Goal: Transaction & Acquisition: Purchase product/service

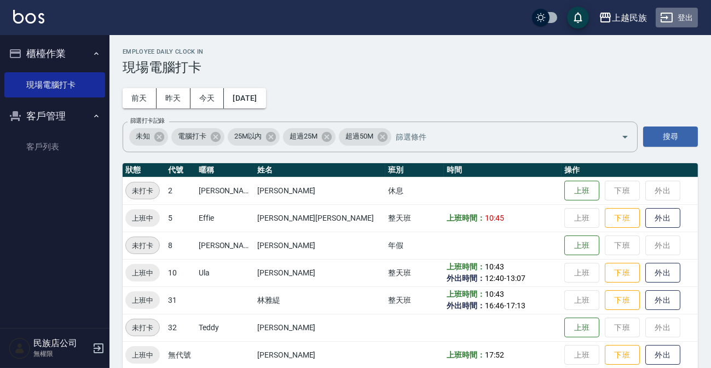
click at [679, 17] on button "登出" at bounding box center [677, 18] width 42 height 20
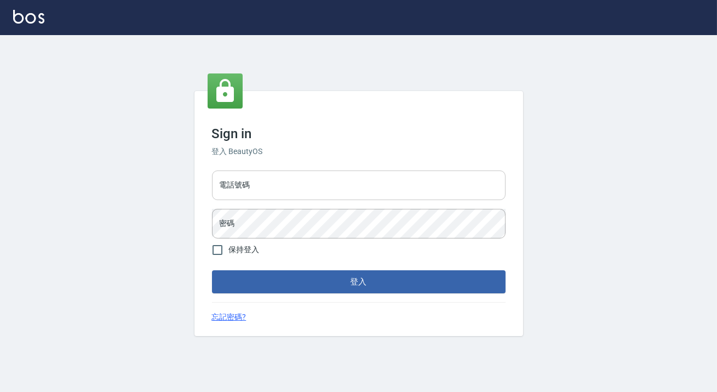
click at [360, 175] on input "電話號碼" at bounding box center [359, 185] width 294 height 30
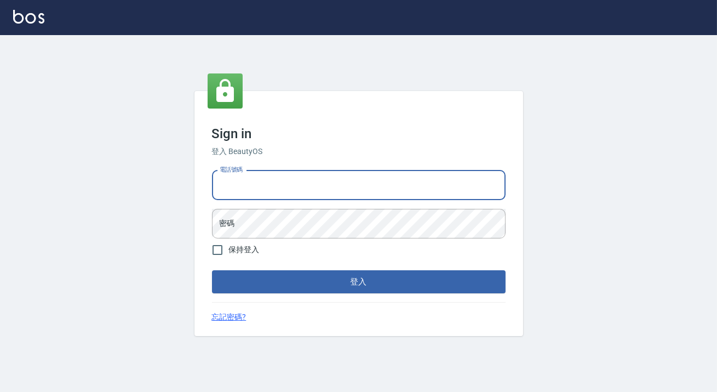
type input "0938917261"
click at [271, 179] on input "電話號碼" at bounding box center [359, 185] width 294 height 30
type input "0938917261"
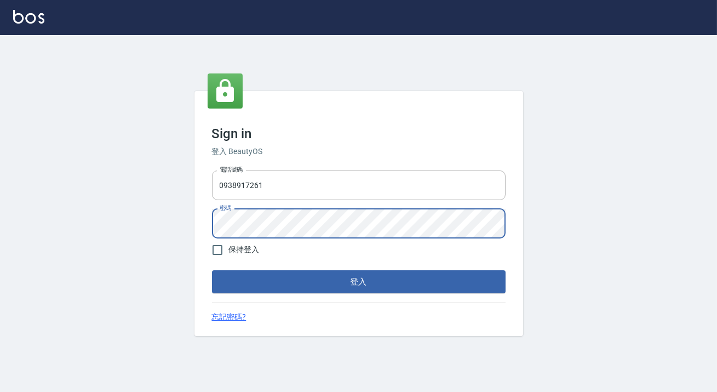
click at [212, 270] on button "登入" at bounding box center [359, 281] width 294 height 23
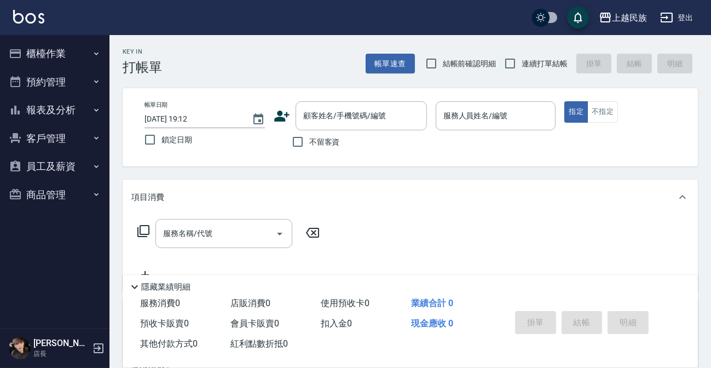
click at [526, 65] on span "連續打單結帳" at bounding box center [545, 64] width 46 height 12
click at [522, 65] on input "連續打單結帳" at bounding box center [510, 63] width 23 height 23
checkbox input "true"
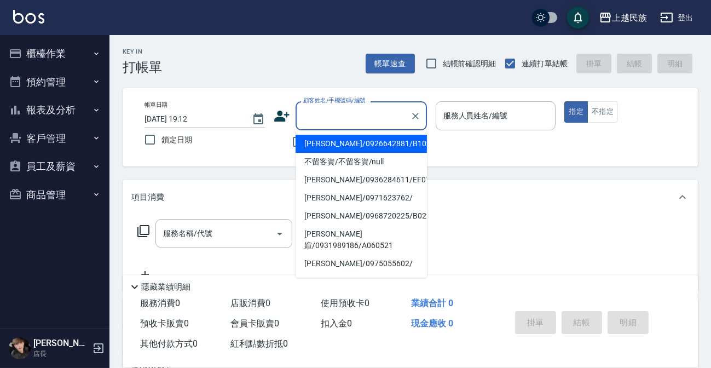
click at [360, 117] on input "顧客姓名/手機號碼/編號" at bounding box center [353, 115] width 105 height 19
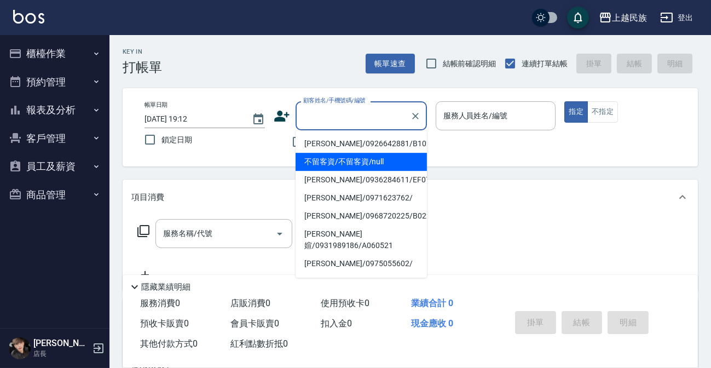
click at [359, 158] on li "不留客資/不留客資/null" at bounding box center [361, 162] width 131 height 18
type input "不留客資/不留客資/null"
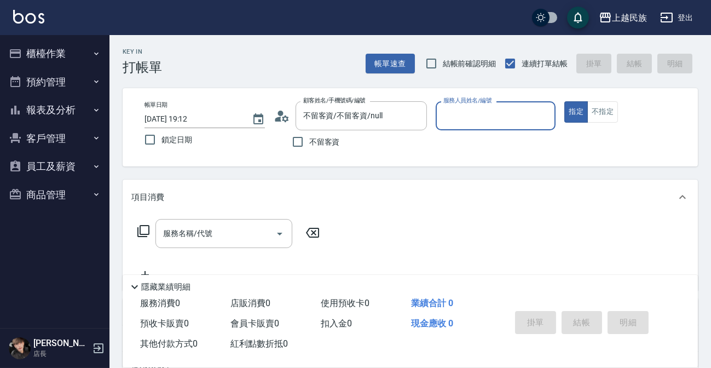
click at [471, 116] on input "服務人員姓名/編號" at bounding box center [496, 115] width 111 height 19
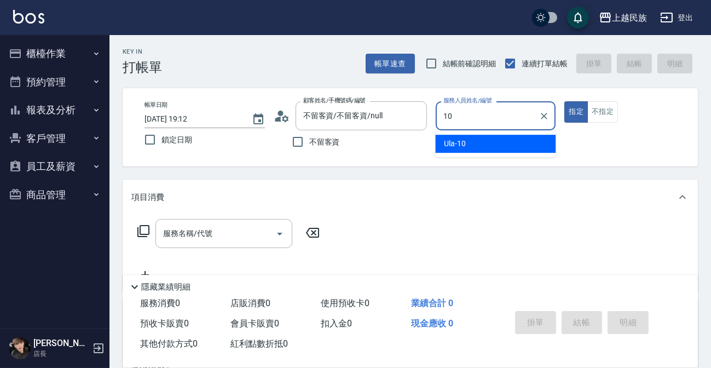
type input "10"
click at [609, 110] on button "不指定" at bounding box center [603, 111] width 31 height 21
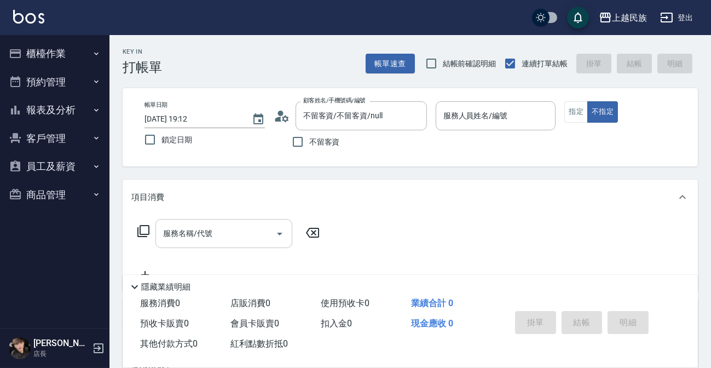
click at [205, 245] on div "服務名稱/代號" at bounding box center [224, 233] width 137 height 29
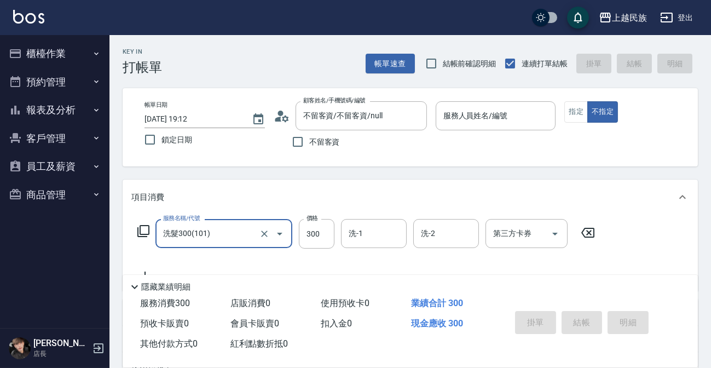
type input "洗髮300(101)"
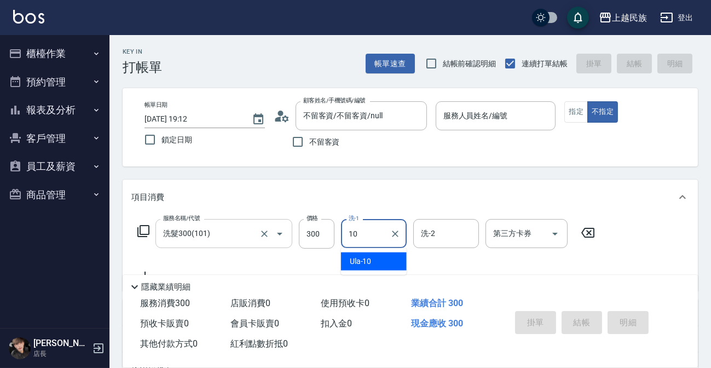
type input "Ula-10"
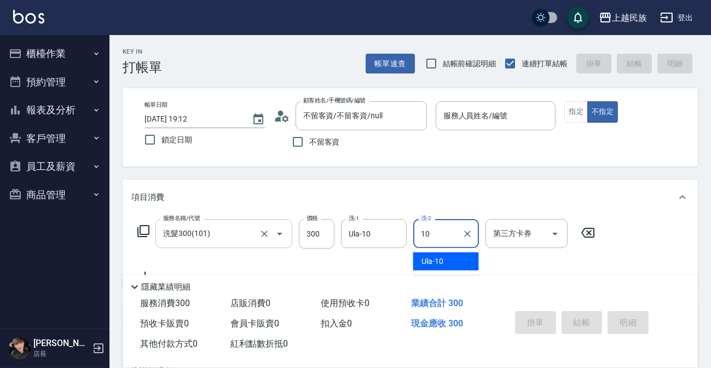
type input "Ula-10"
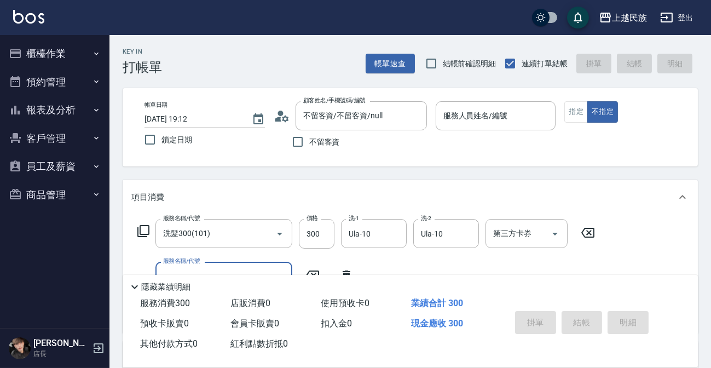
scroll to position [208, 0]
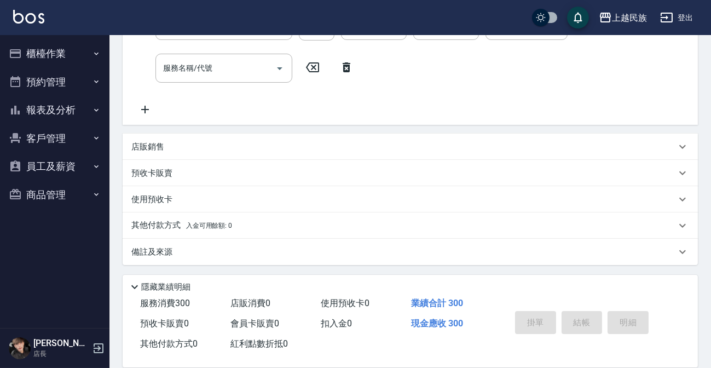
click at [158, 142] on p "店販銷售" at bounding box center [147, 147] width 33 height 12
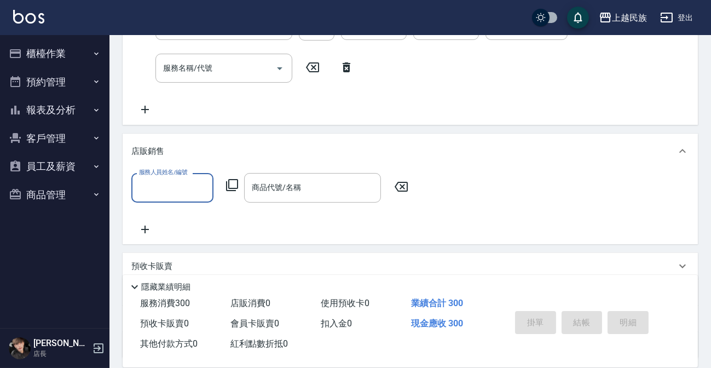
scroll to position [0, 0]
type input "Ula-10"
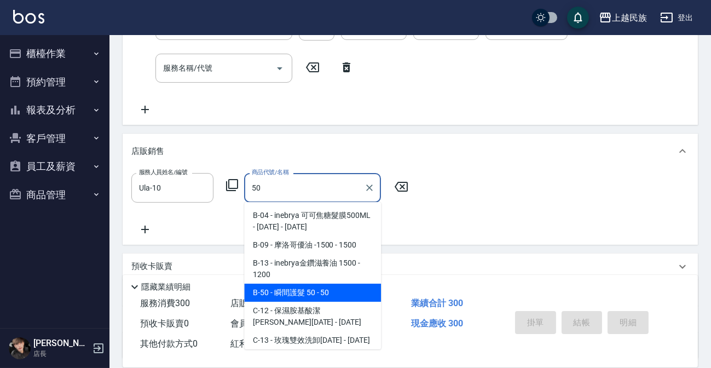
type input "瞬間護髮 50"
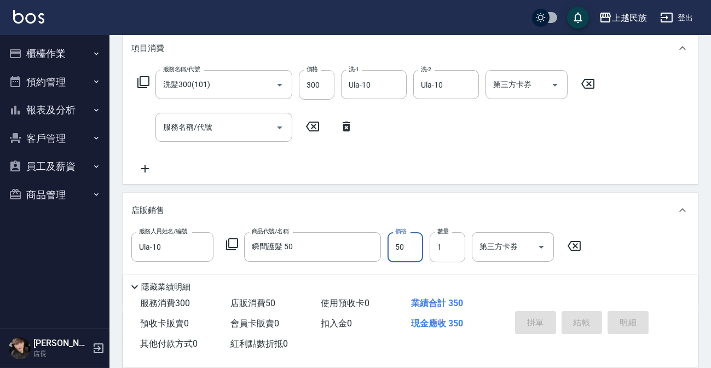
scroll to position [299, 0]
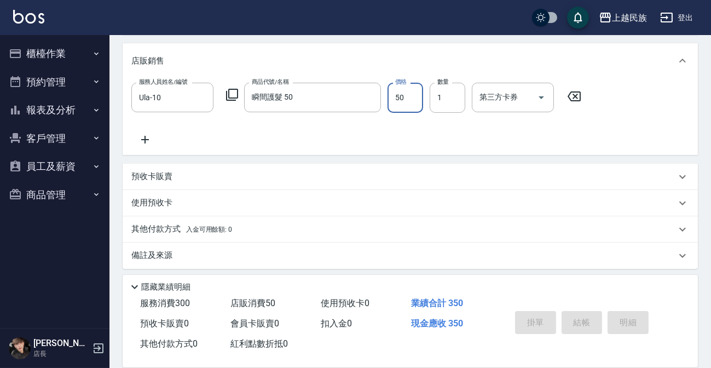
click at [403, 95] on input "50" at bounding box center [406, 98] width 36 height 30
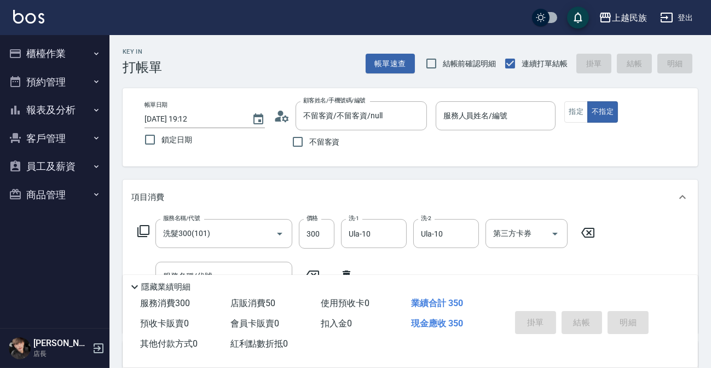
scroll to position [149, 0]
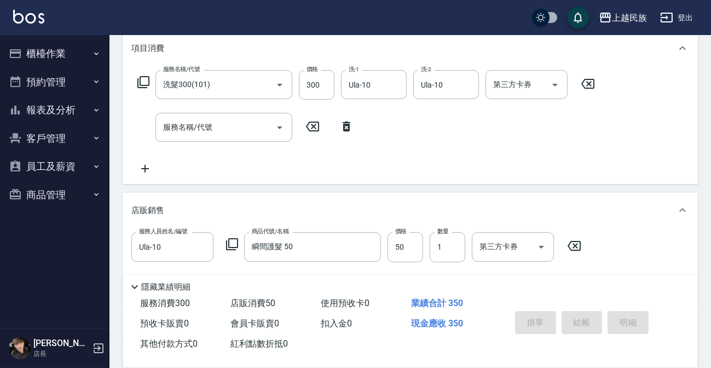
click at [344, 125] on icon at bounding box center [347, 127] width 8 height 10
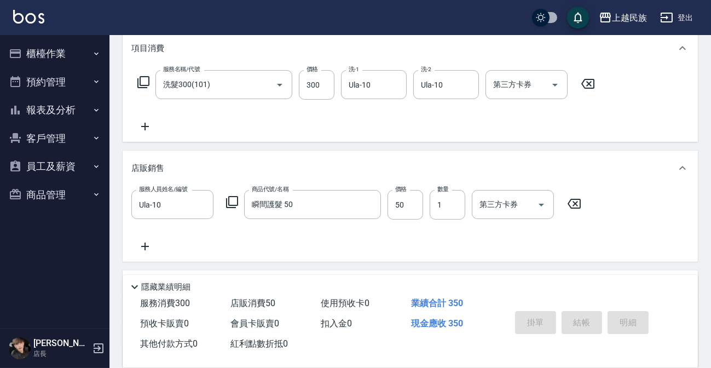
click at [279, 134] on div "服務名稱/代號 洗髮300(101) 服務名稱/代號 價格 300 價格 洗-1 Ula-10 洗-1 洗-2 Ula-10 洗-2 第三方卡券 第三方卡券" at bounding box center [411, 104] width 576 height 76
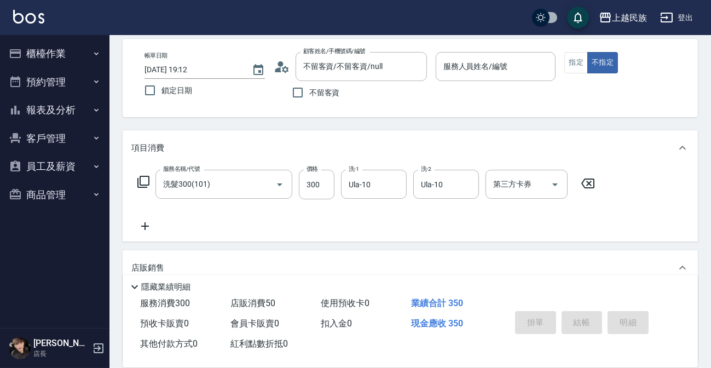
scroll to position [0, 0]
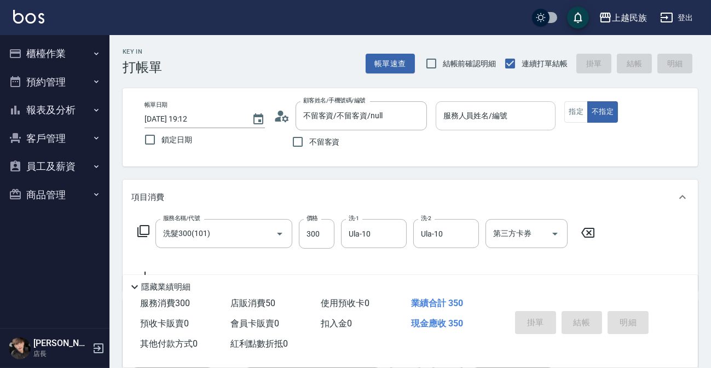
click at [469, 120] on div "服務人員姓名/編號 服務人員姓名/編號" at bounding box center [496, 115] width 120 height 29
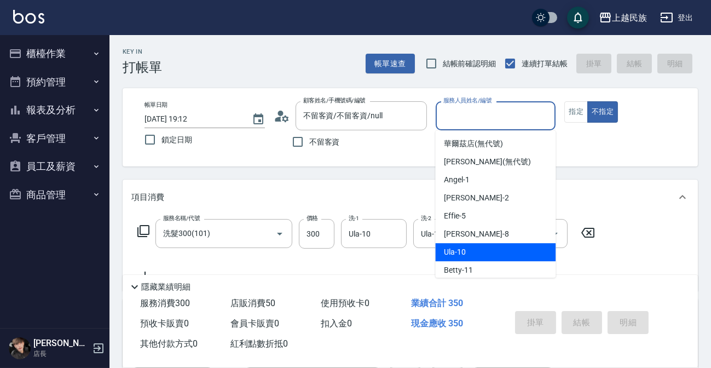
click at [478, 252] on div "Ula -10" at bounding box center [495, 252] width 120 height 18
type input "Ula-10"
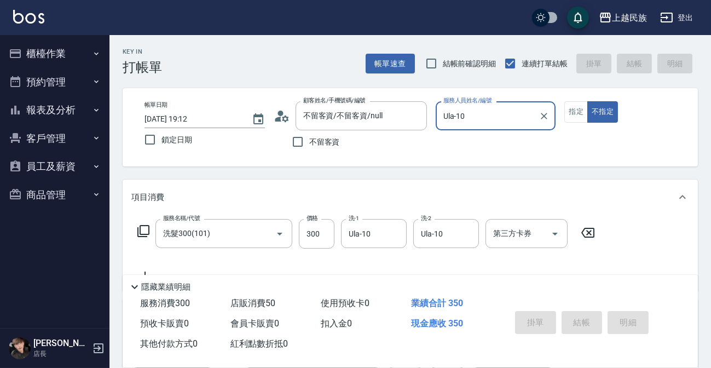
type input "2025/09/10 19:13"
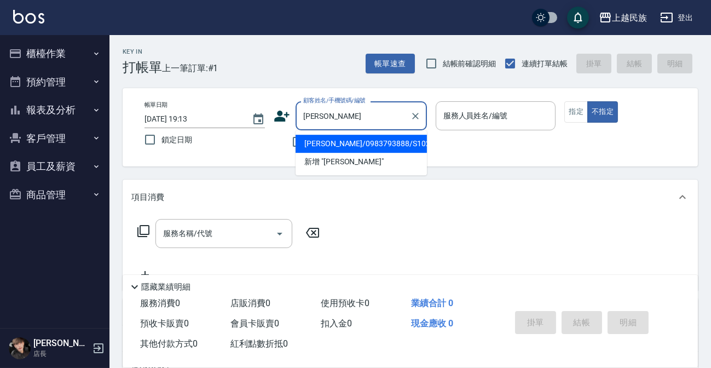
type input "高郁璇/0983793888/S102422"
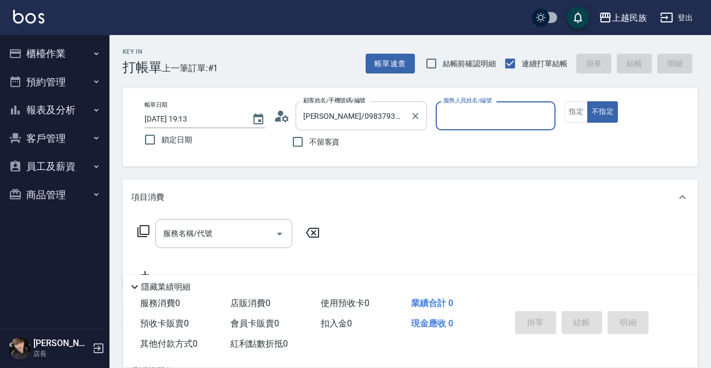
type input "Stella-8"
click at [588, 101] on button "不指定" at bounding box center [603, 111] width 31 height 21
type button "false"
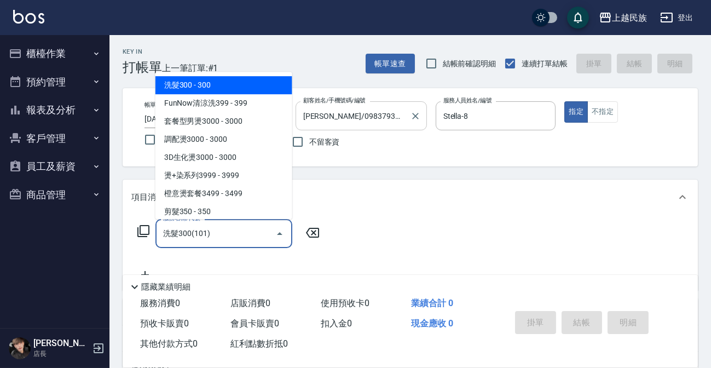
type input "洗髮300(101)"
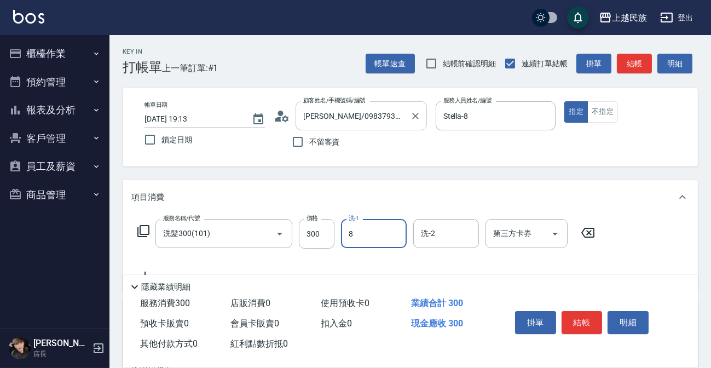
type input "Stella-8"
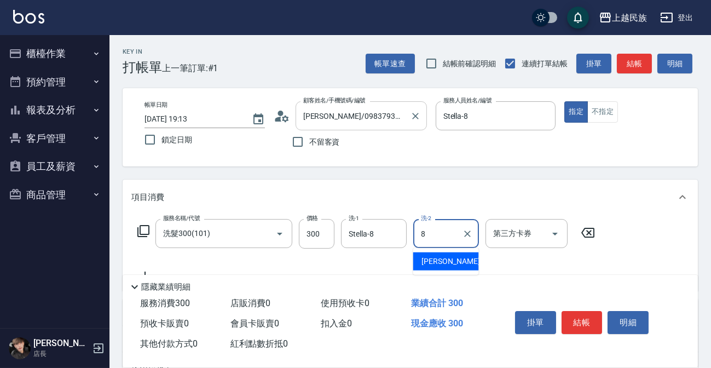
type input "Stella-8"
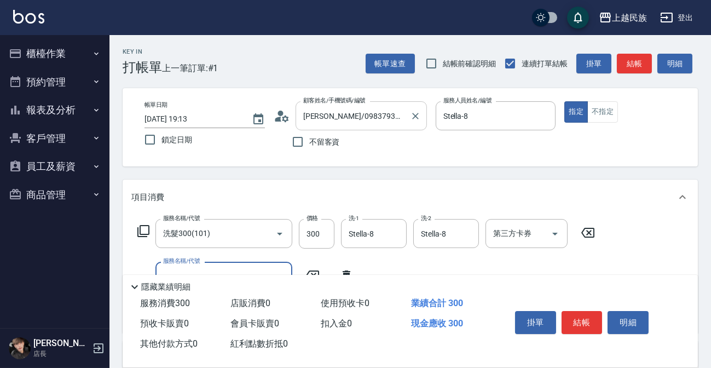
scroll to position [199, 0]
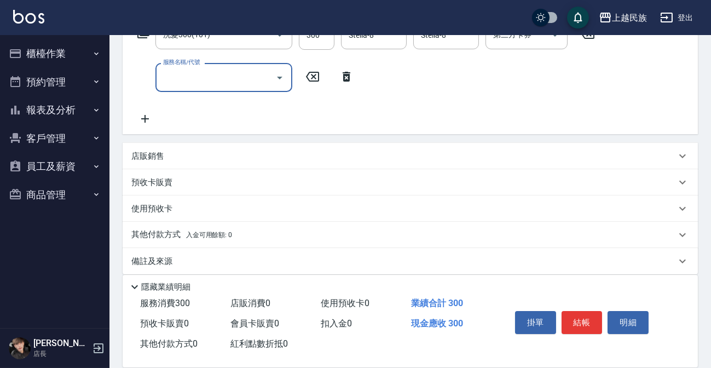
click at [277, 154] on div "店販銷售" at bounding box center [403, 157] width 545 height 12
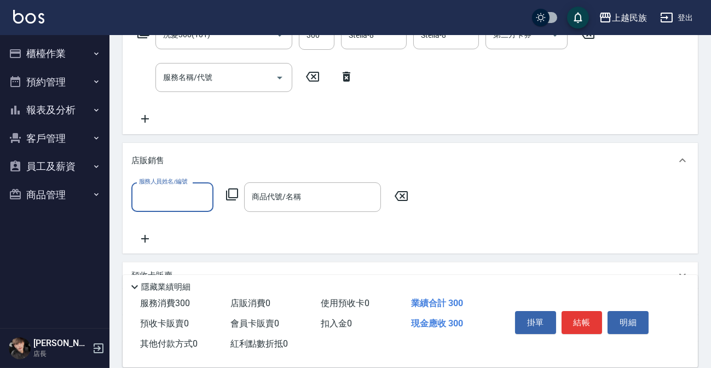
scroll to position [0, 0]
type input "Stella-8"
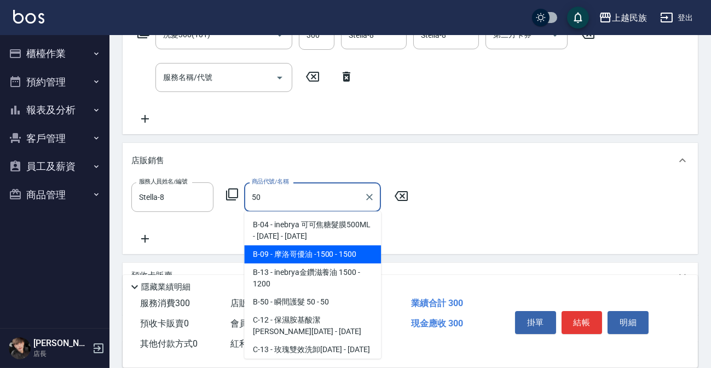
type input "摩洛哥優油 -1500"
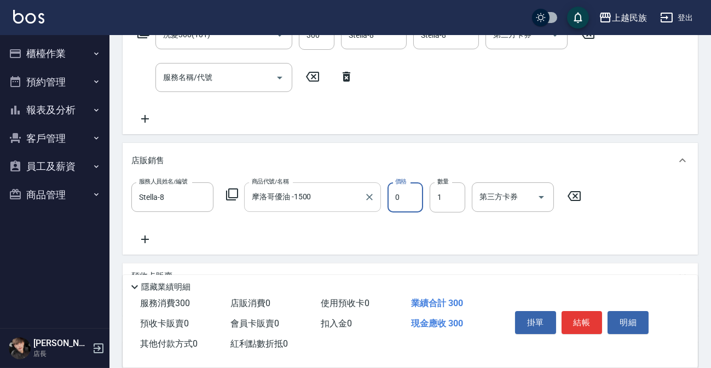
type input "0"
click at [318, 200] on input "摩洛哥優油 -1500" at bounding box center [304, 196] width 111 height 19
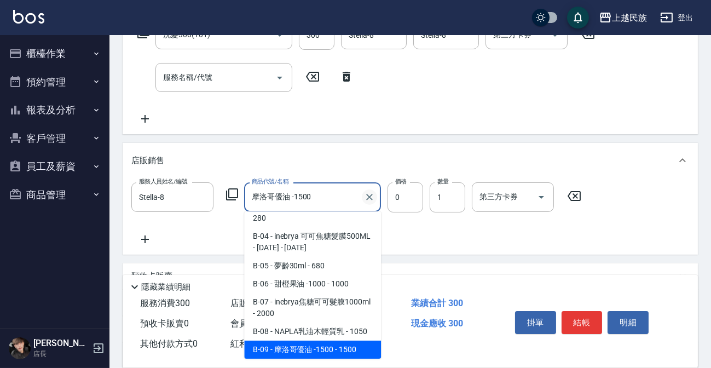
click at [362, 196] on button "Clear" at bounding box center [369, 197] width 15 height 15
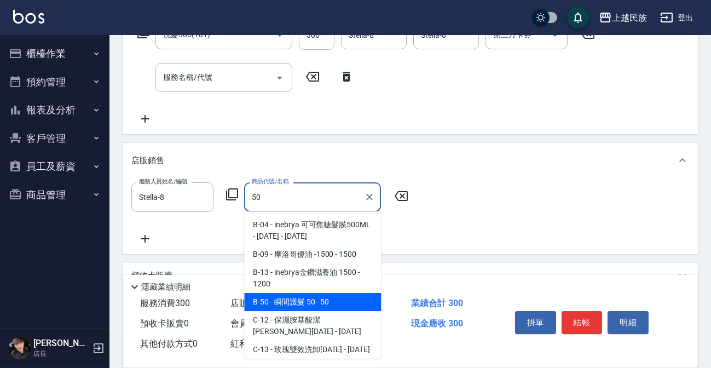
type input "瞬間護髮 50"
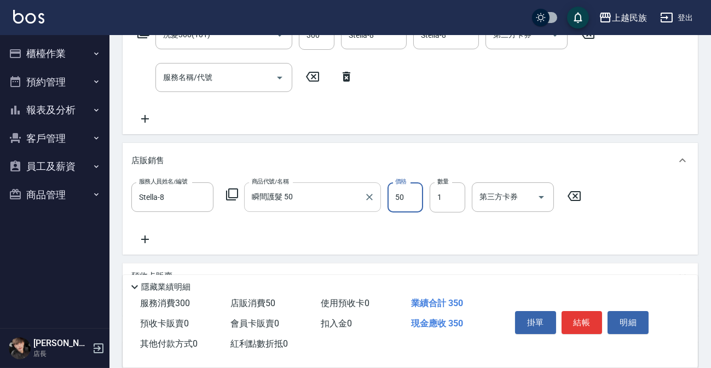
scroll to position [99, 0]
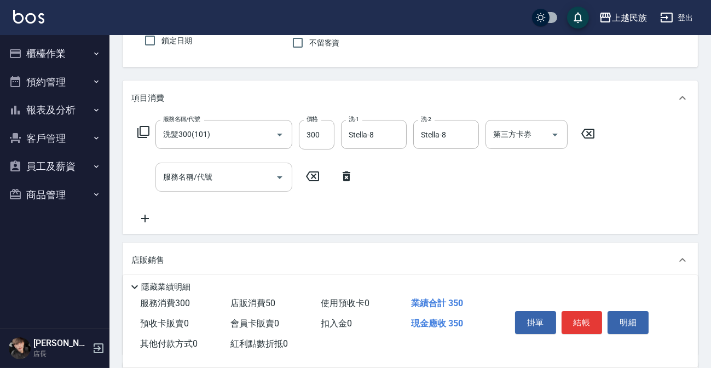
click at [267, 173] on input "服務名稱/代號" at bounding box center [215, 177] width 111 height 19
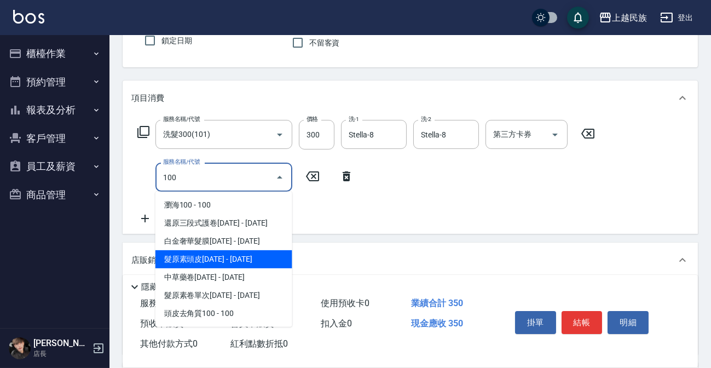
type input "髮原素頭皮1000(808)"
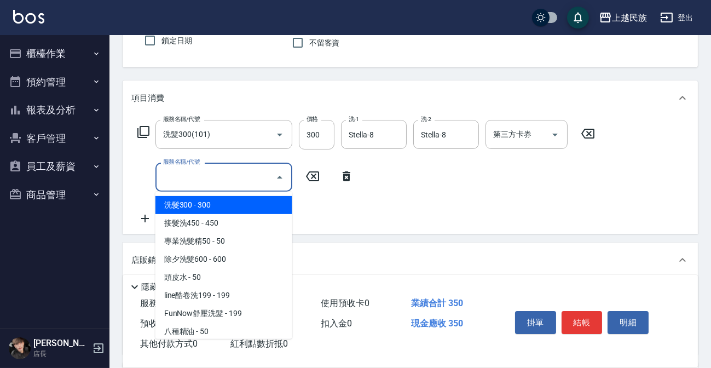
type input "＿"
type input "3"
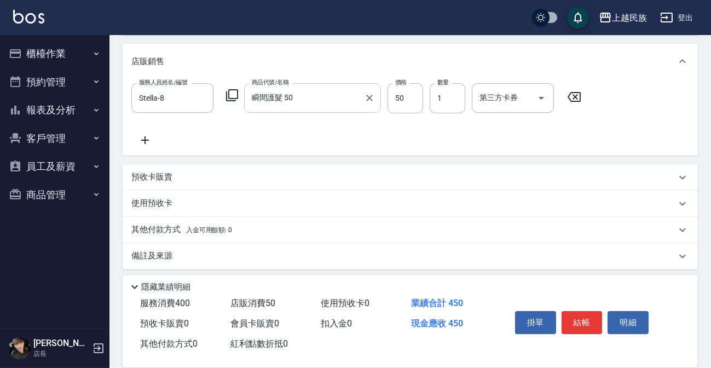
scroll to position [302, 0]
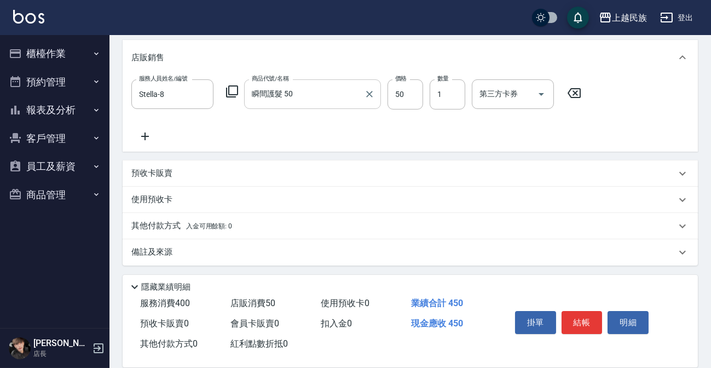
type input "電棒造型(504)"
click at [232, 251] on div "備註及來源" at bounding box center [403, 252] width 545 height 12
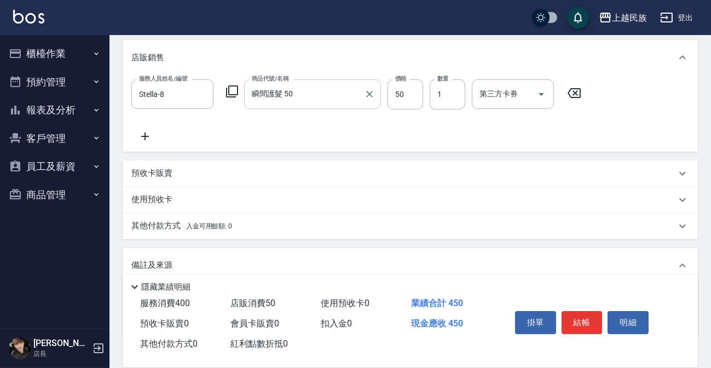
scroll to position [376, 0]
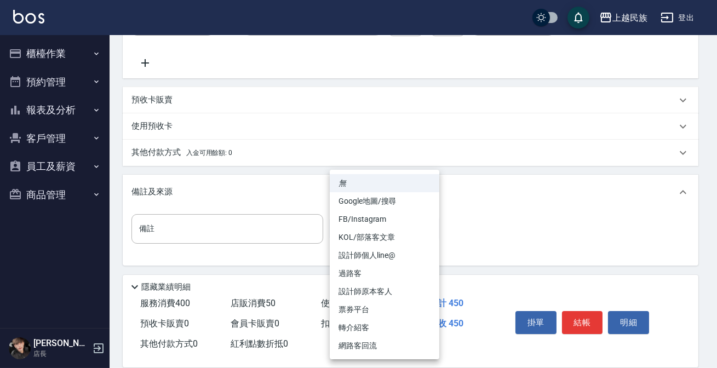
click at [383, 290] on li "設計師原本客人" at bounding box center [385, 292] width 110 height 18
type input "設計師原本客人"
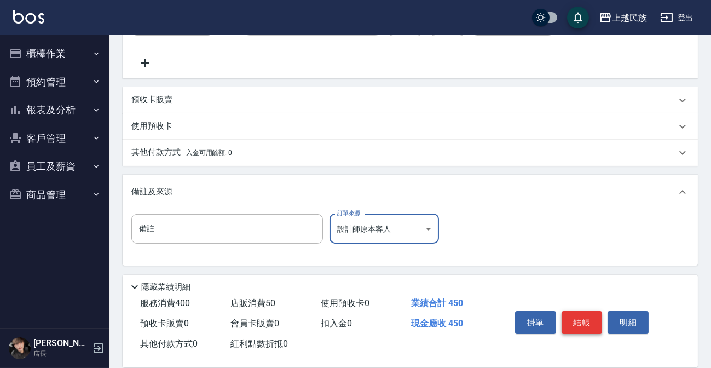
click at [576, 314] on button "結帳" at bounding box center [582, 322] width 41 height 23
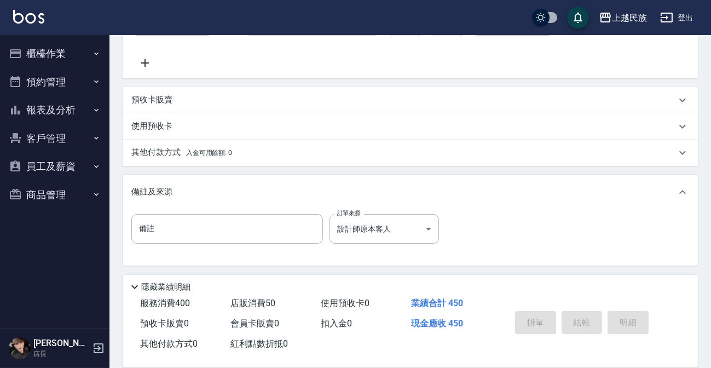
type input "2025/09/10 19:14"
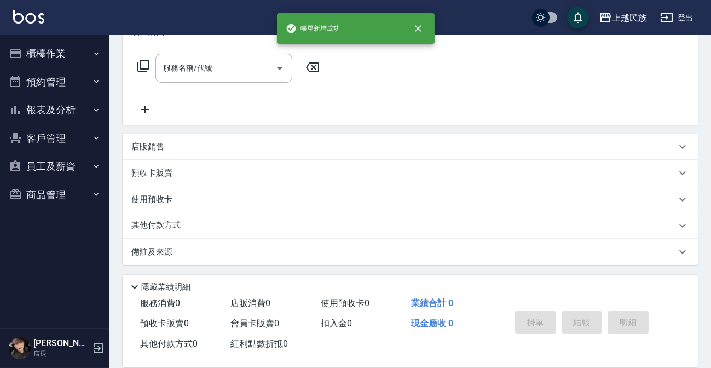
scroll to position [0, 0]
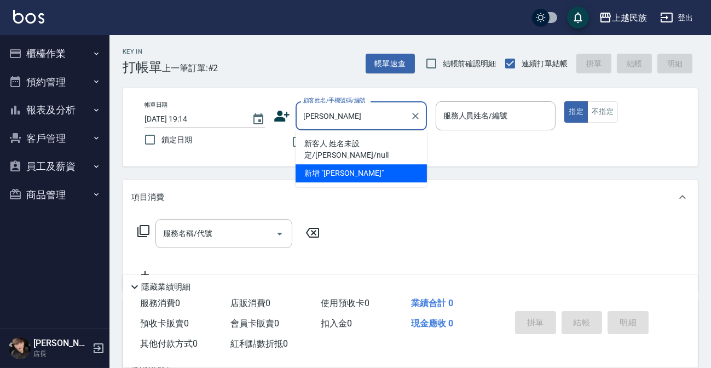
type input "新客人 姓名未設定/李宗翰/null"
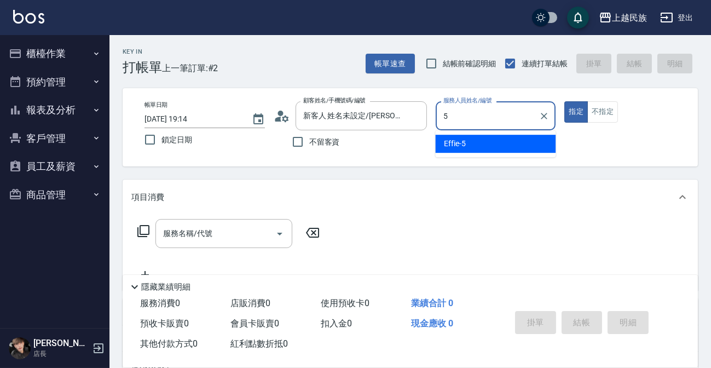
type input "Effie-5"
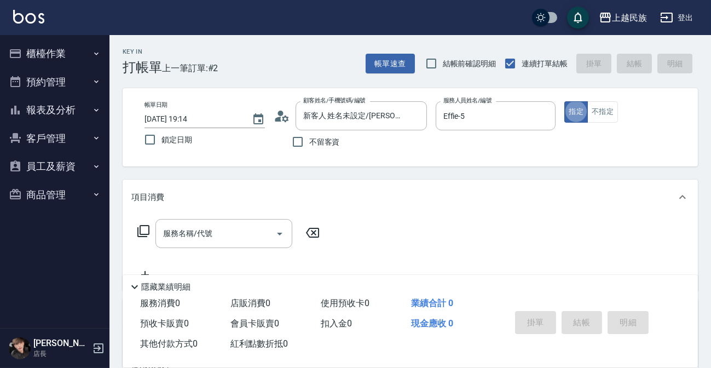
type button "true"
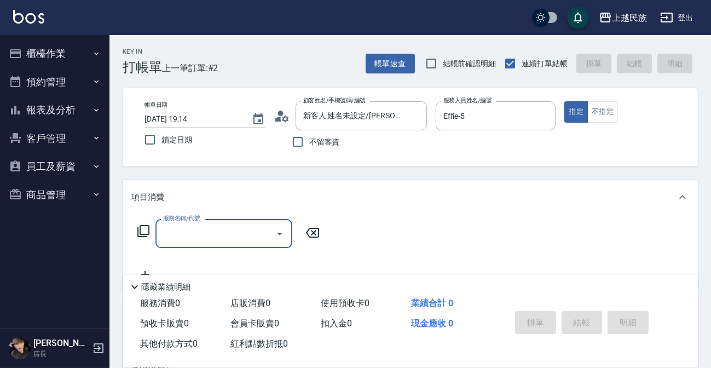
type input "3"
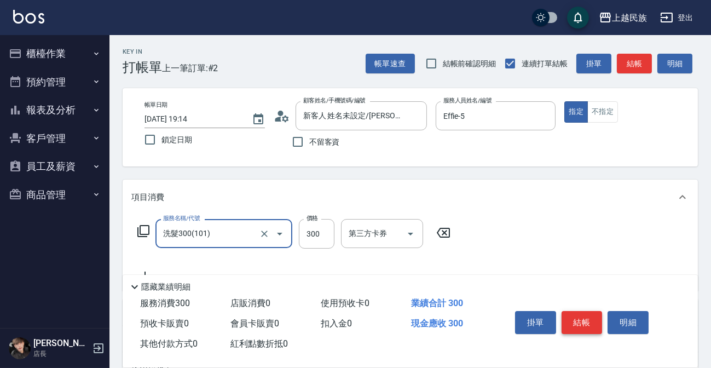
type input "洗髮300(101)"
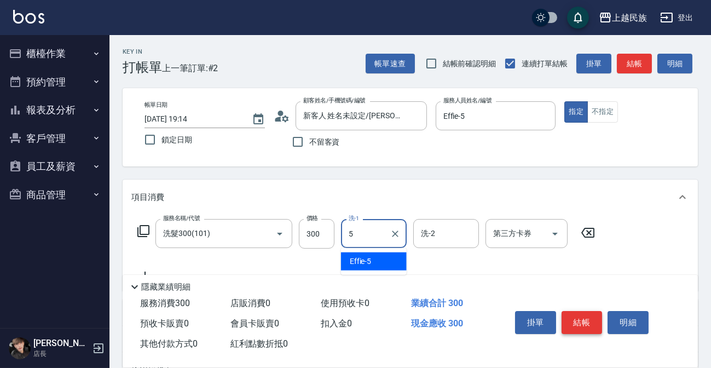
type input "Effie-5"
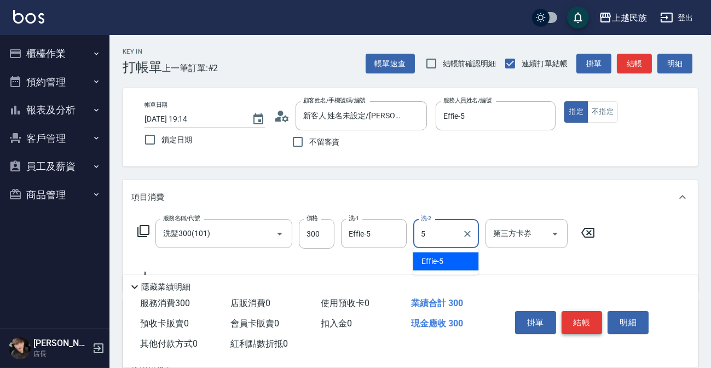
type input "Effie-5"
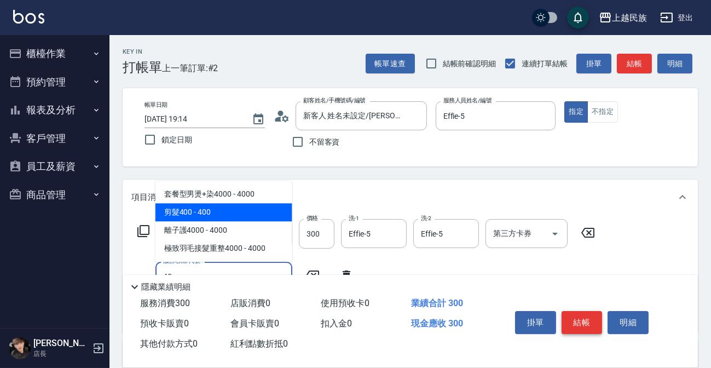
type input "剪髮400(303)"
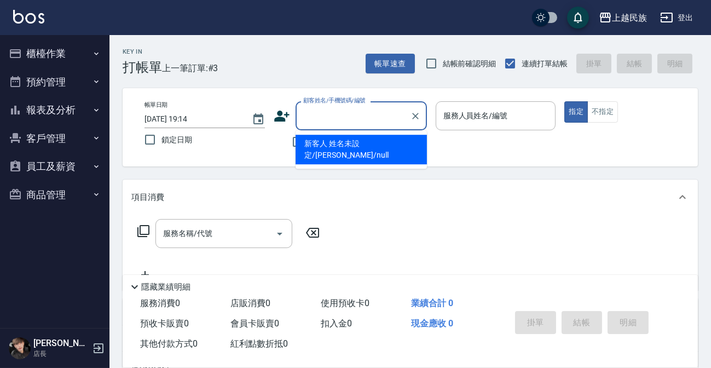
type input "5"
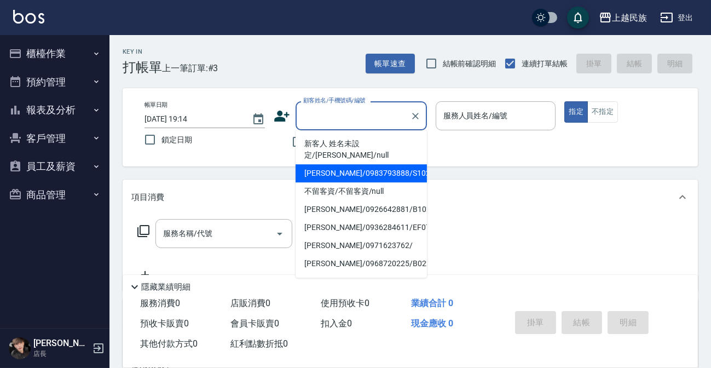
type input "不留客資/不留客資/null"
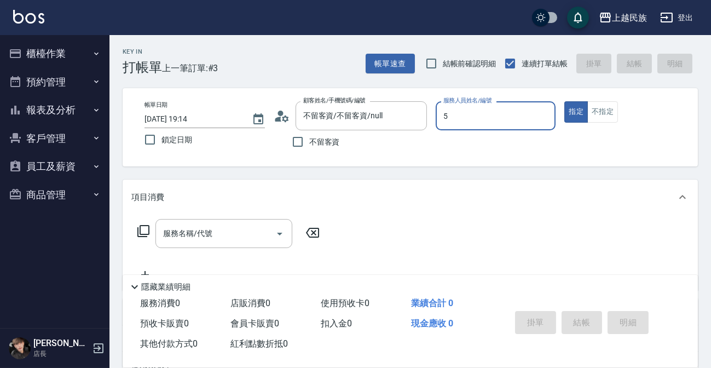
type input "Effie-5"
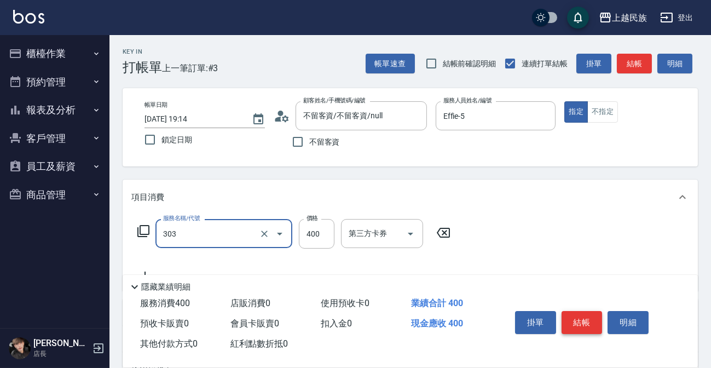
type input "剪髮400(303)"
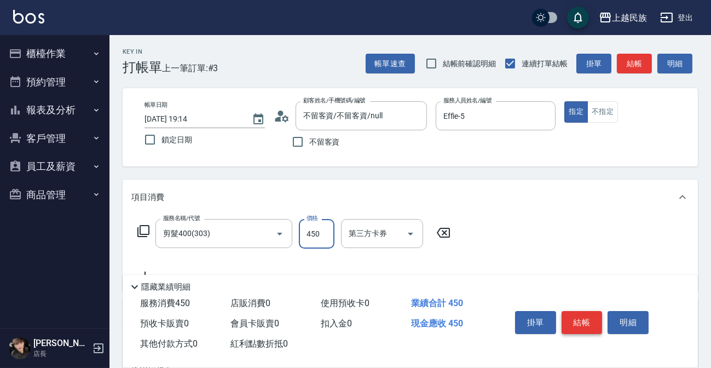
type input "450"
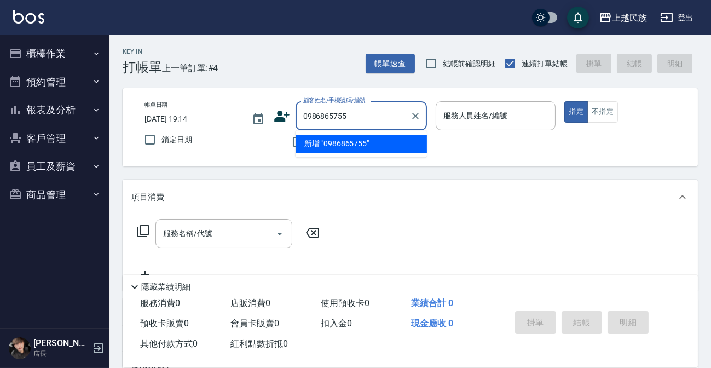
type input "0986865755"
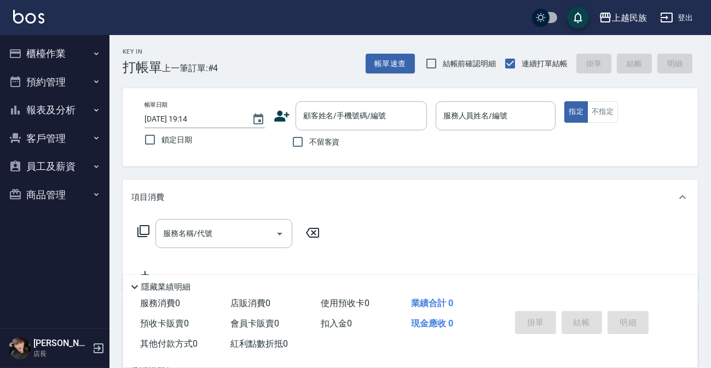
click at [285, 116] on icon at bounding box center [282, 116] width 16 height 16
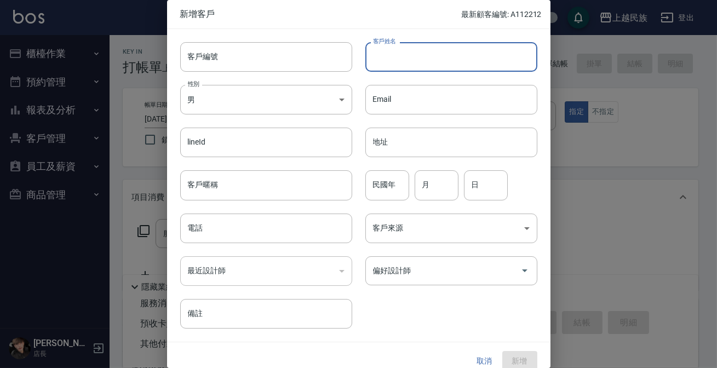
click at [437, 55] on input "客戶姓名" at bounding box center [451, 57] width 172 height 30
type input "曾庭文"
click at [288, 99] on body "上越民族 登出 櫃檯作業 打帳單 帳單列表 現金收支登錄 材料自購登錄 每日結帳 排班表 現場電腦打卡 預約管理 預約管理 單日預約紀錄 單週預約紀錄 報表及…" at bounding box center [358, 266] width 717 height 533
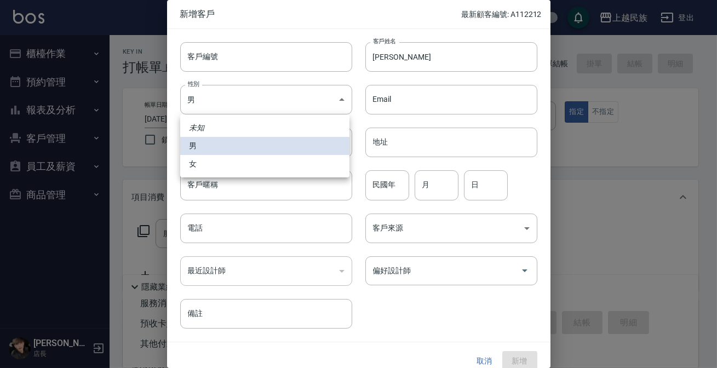
click at [277, 157] on li "女" at bounding box center [264, 164] width 169 height 18
type input "FEMALE"
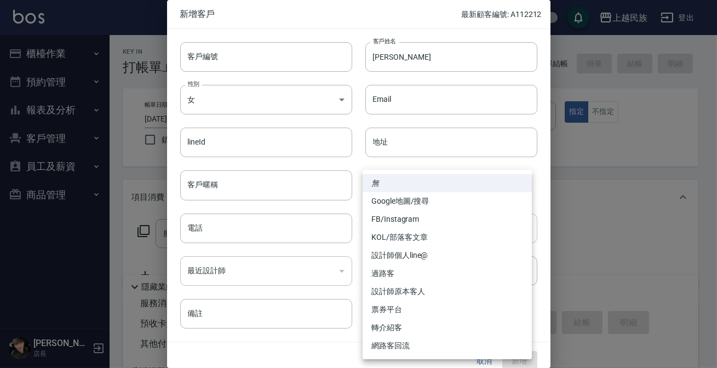
click at [447, 222] on body "上越民族 登出 櫃檯作業 打帳單 帳單列表 現金收支登錄 材料自購登錄 每日結帳 排班表 現場電腦打卡 預約管理 預約管理 單日預約紀錄 單週預約紀錄 報表及…" at bounding box center [358, 266] width 717 height 533
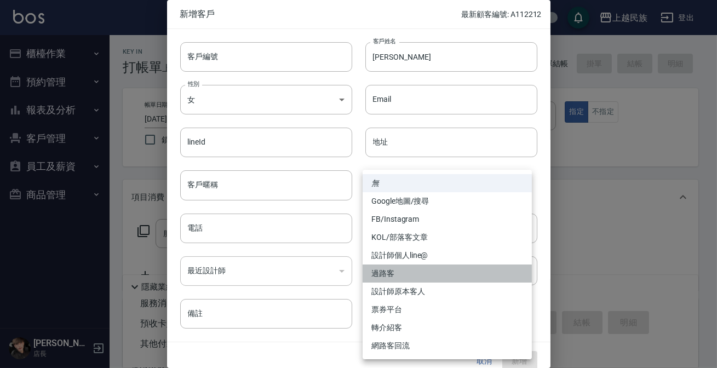
click at [417, 266] on li "過路客" at bounding box center [447, 274] width 169 height 18
type input "過路客"
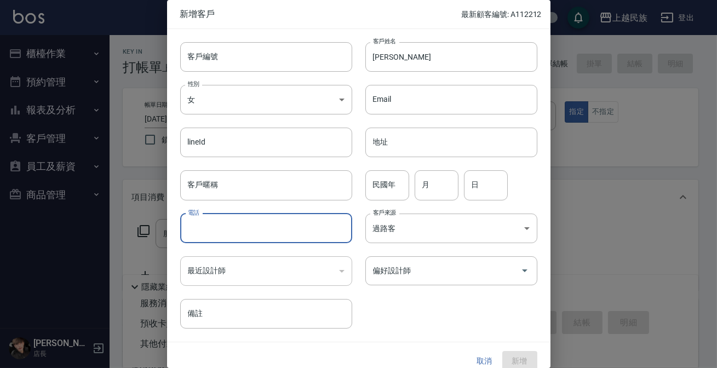
click at [246, 225] on input "電話" at bounding box center [266, 229] width 172 height 30
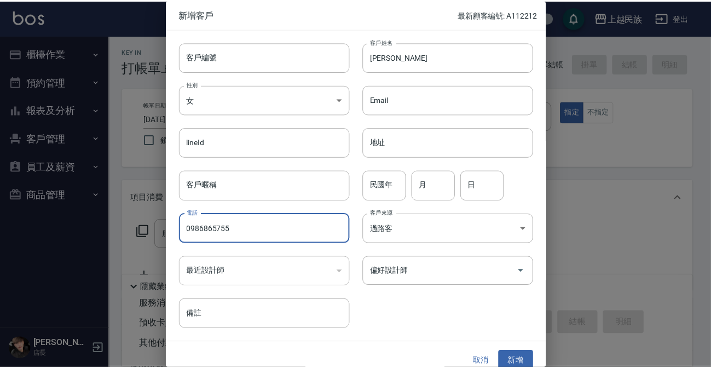
scroll to position [11, 0]
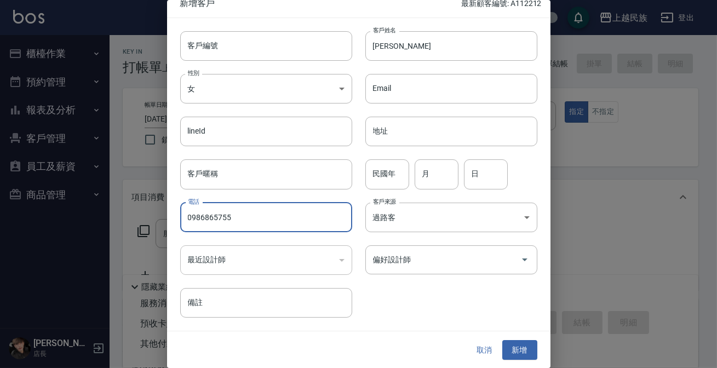
type input "0986865755"
click at [510, 341] on button "新增" at bounding box center [519, 350] width 35 height 20
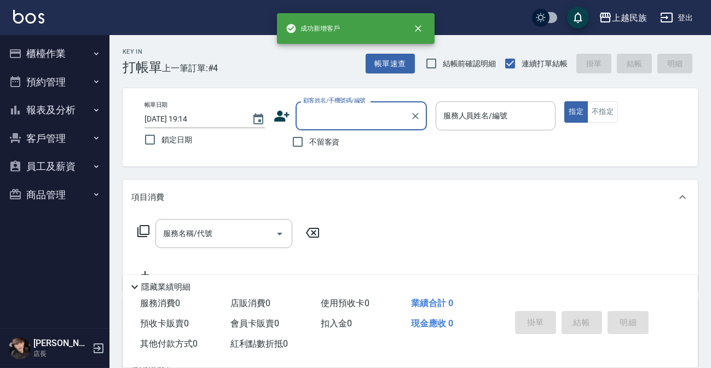
click at [377, 122] on input "顧客姓名/手機號碼/編號" at bounding box center [353, 115] width 105 height 19
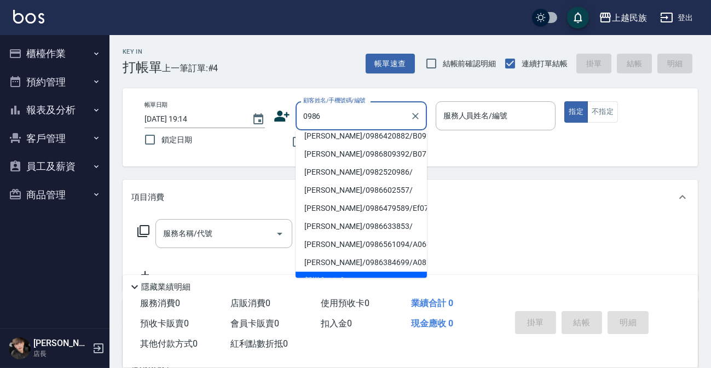
scroll to position [4, 0]
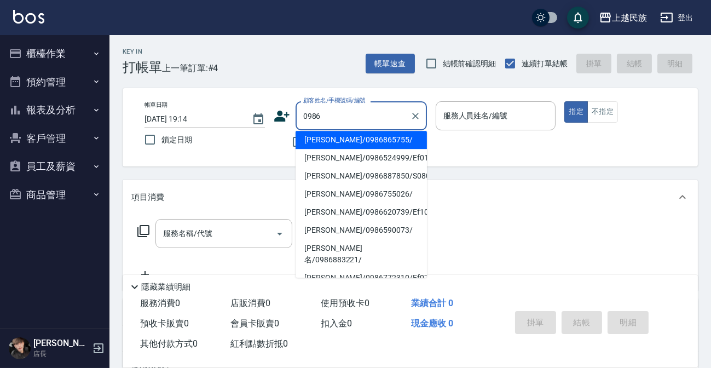
type input "曾庭文/0986865755/"
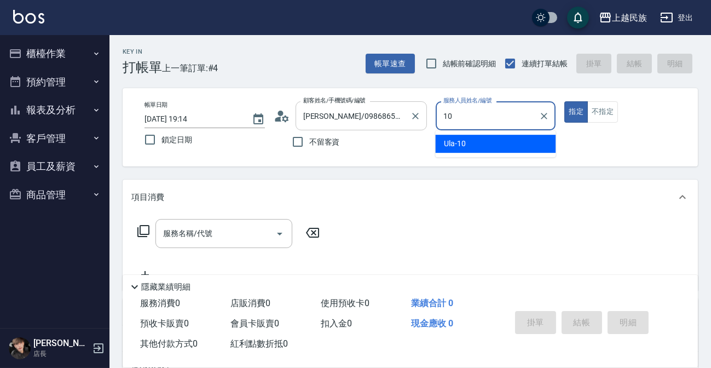
type input "Ula-10"
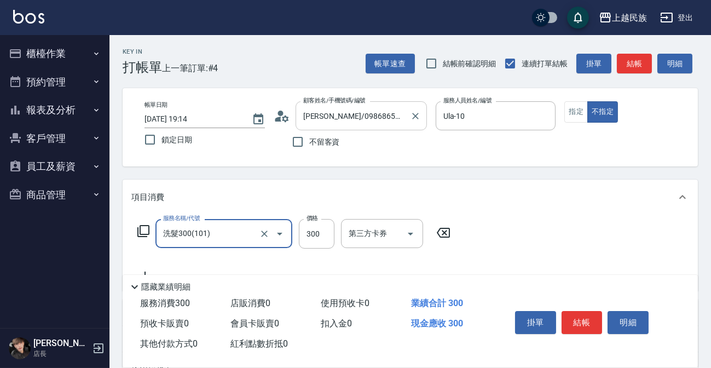
type input "洗髮300(101)"
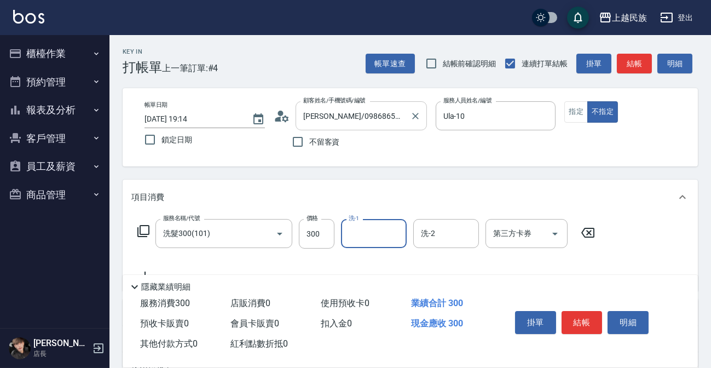
type input "4"
type input "Ula-10"
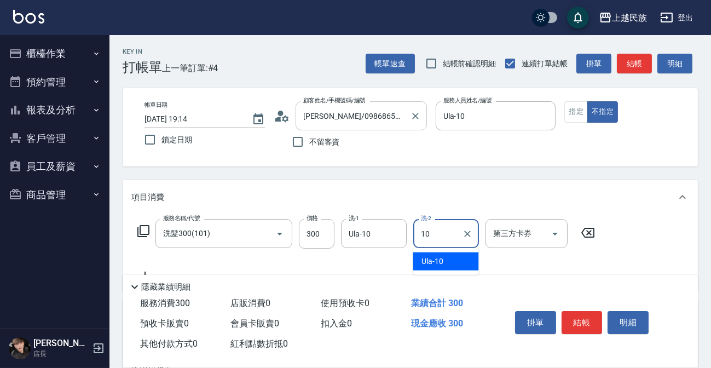
type input "Ula-10"
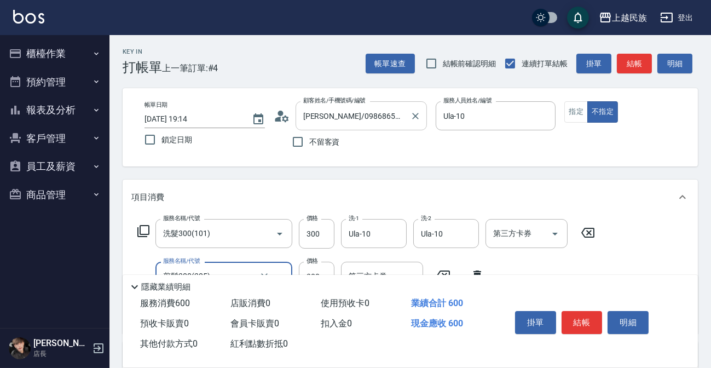
type input "剪髮300(305)"
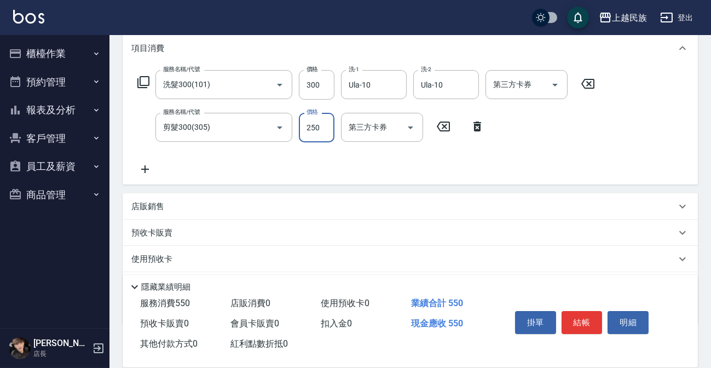
scroll to position [208, 0]
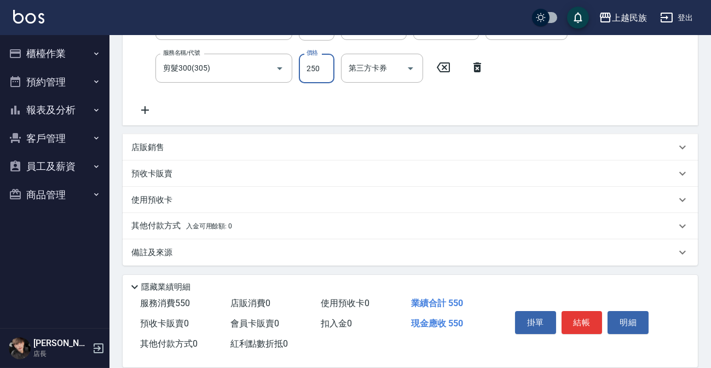
type input "250"
click at [162, 146] on p "店販銷售" at bounding box center [147, 148] width 33 height 12
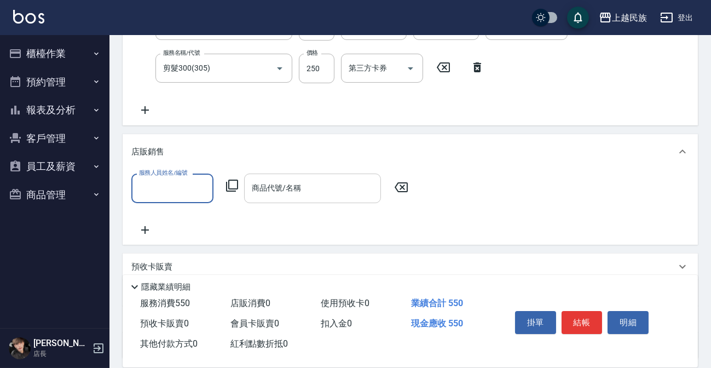
scroll to position [0, 0]
type input "5"
type input "Ula-10"
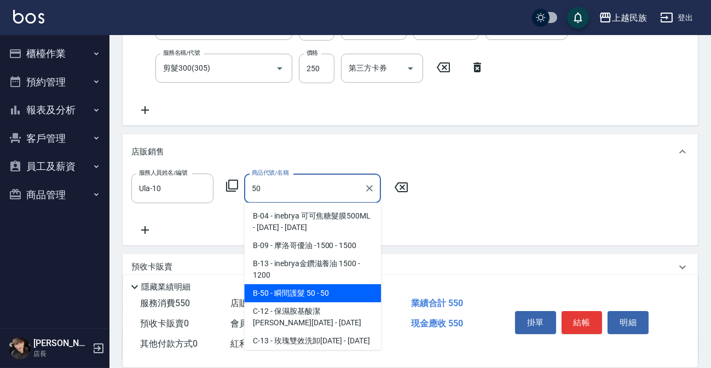
type input "瞬間護髮 50"
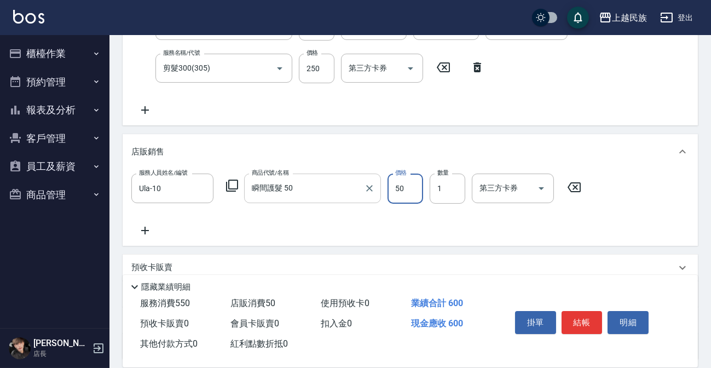
scroll to position [302, 0]
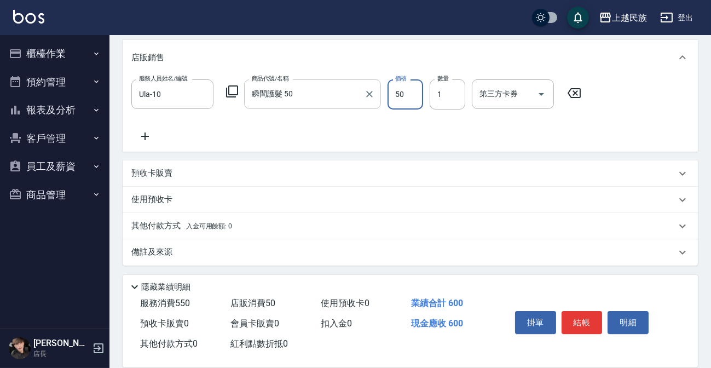
click at [198, 246] on div "備註及來源" at bounding box center [403, 252] width 545 height 12
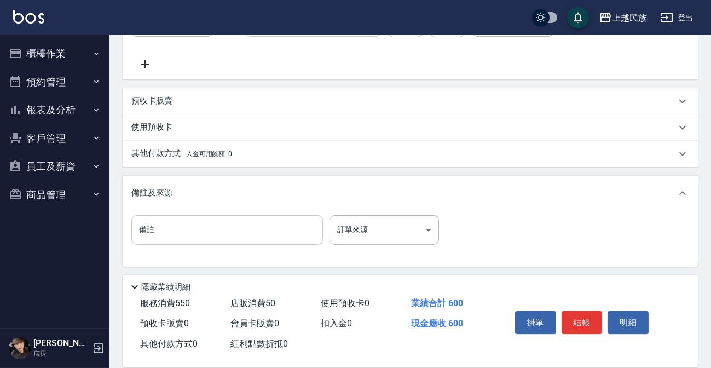
scroll to position [376, 0]
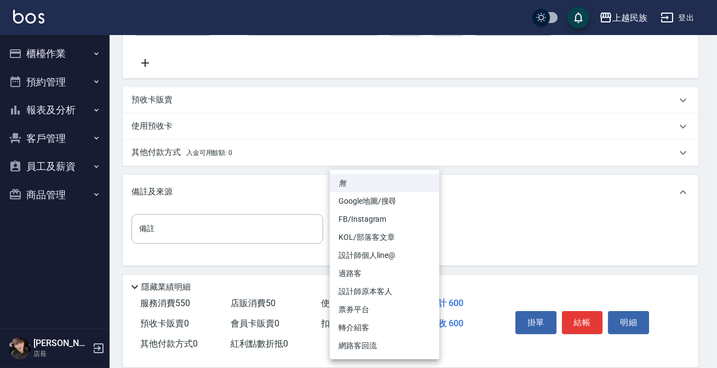
click at [361, 268] on li "過路客" at bounding box center [385, 274] width 110 height 18
type input "過路客"
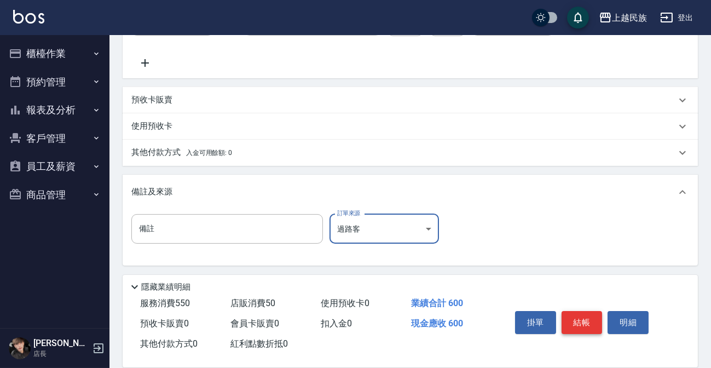
click at [598, 328] on button "結帳" at bounding box center [582, 322] width 41 height 23
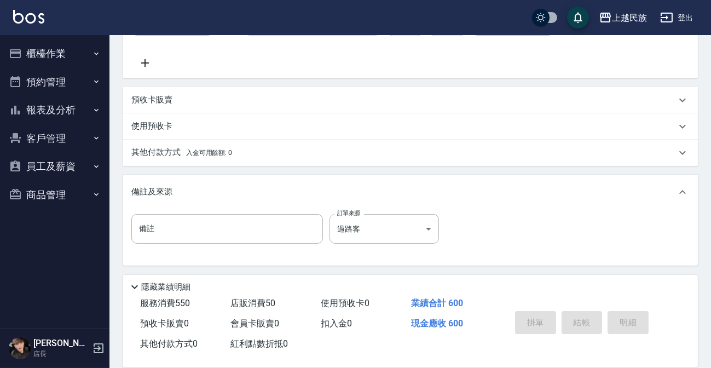
type input "2025/09/10 19:16"
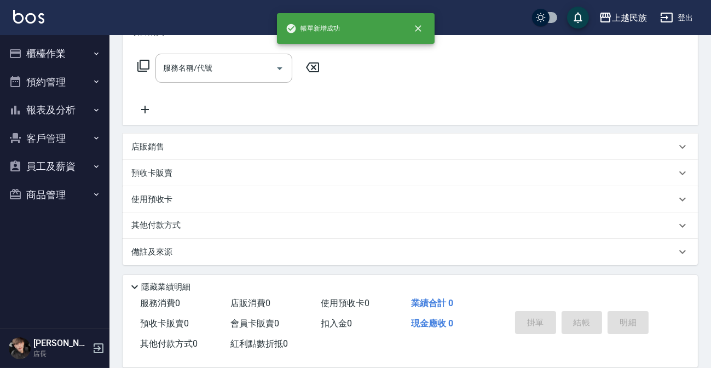
scroll to position [0, 0]
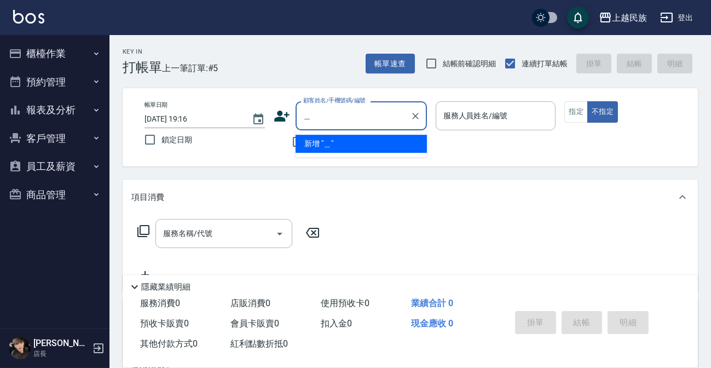
type input "崊"
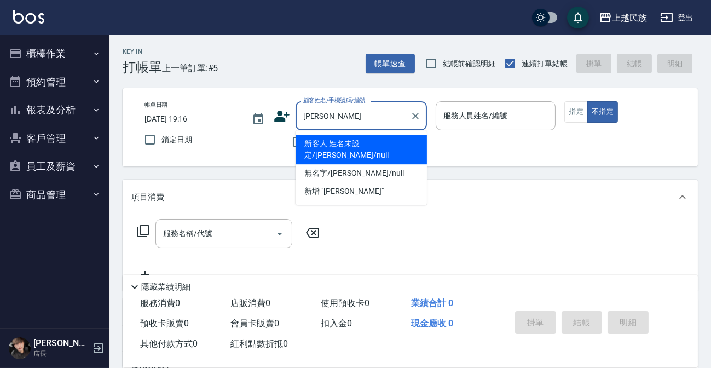
type input "新客人 姓名未設定/林宏興/null"
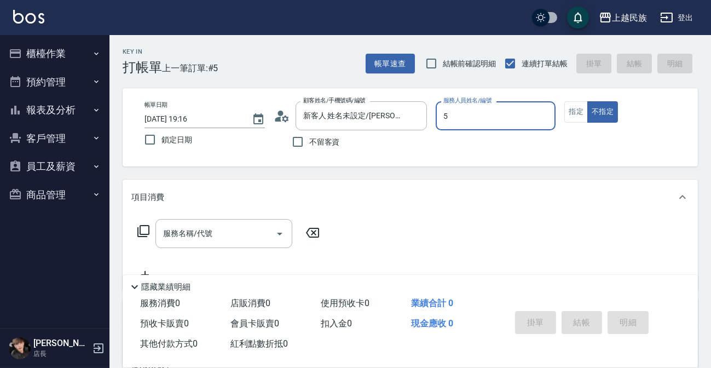
type input "Effie-5"
click at [570, 110] on button "指定" at bounding box center [577, 111] width 24 height 21
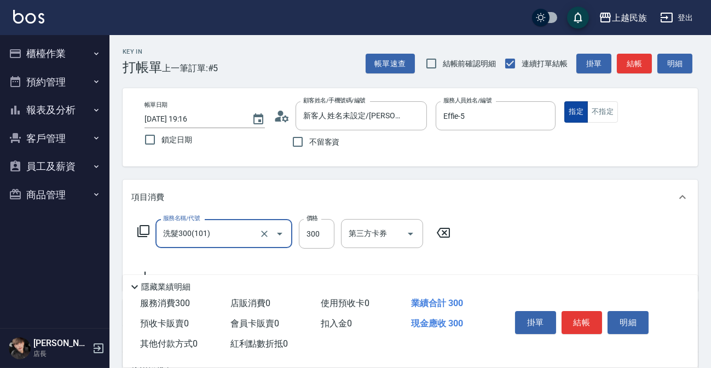
type input "洗髮300(101)"
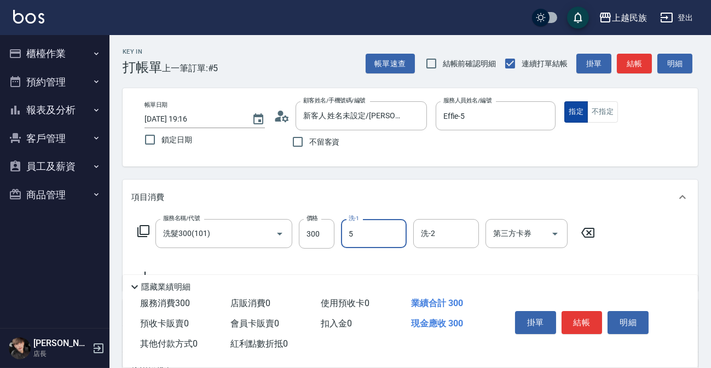
type input "Effie-5"
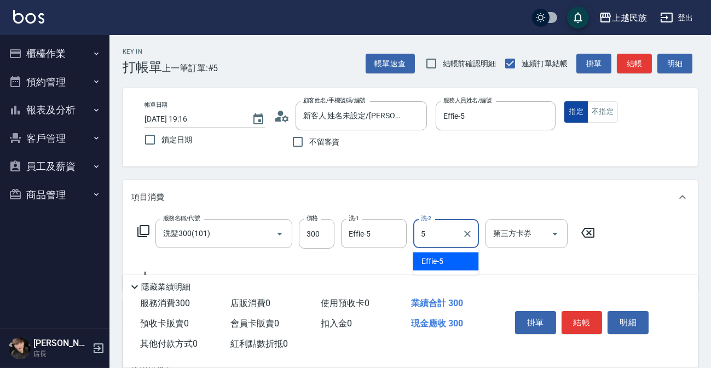
type input "Effie-5"
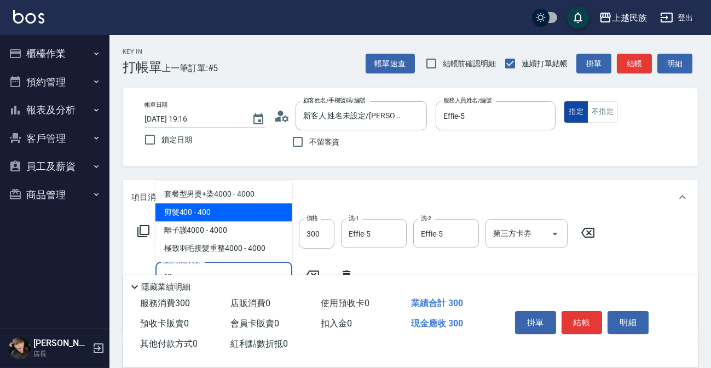
type input "剪髮400(303)"
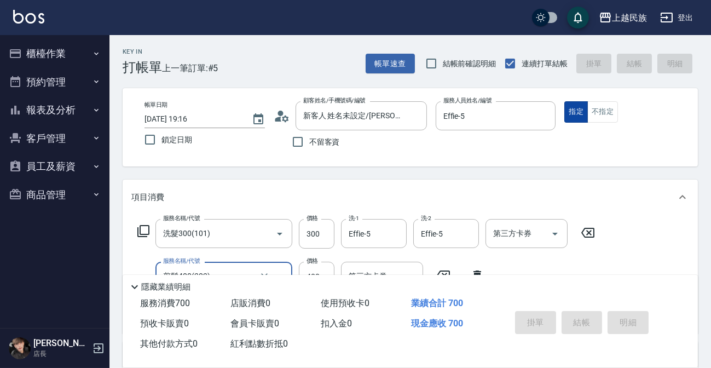
type input "2025/09/10 19:18"
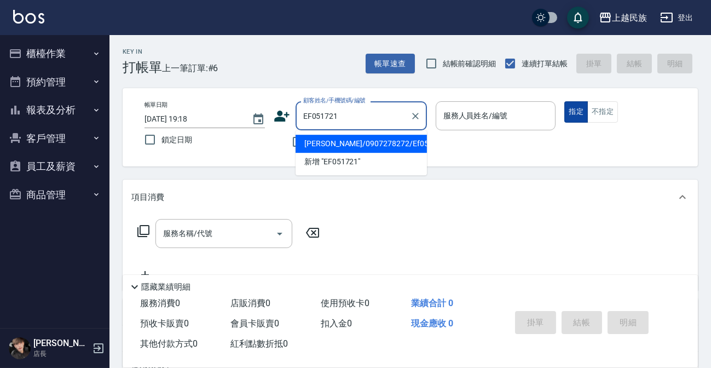
type input "邱冠智/0907278272/Ef051721"
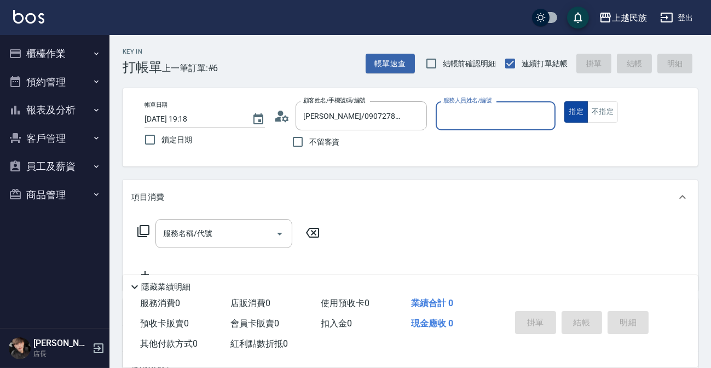
type input "Effie-5"
click at [565, 101] on button "指定" at bounding box center [577, 111] width 24 height 21
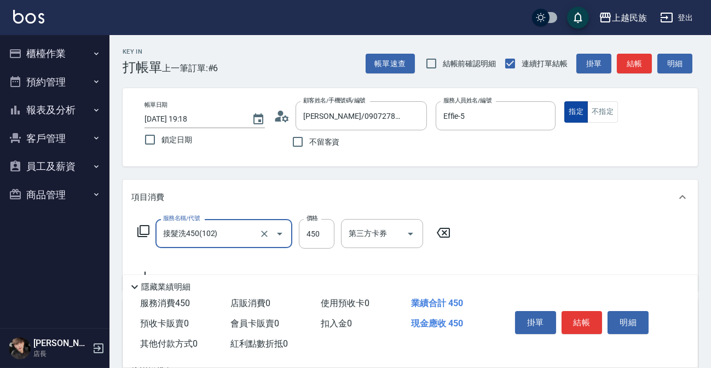
type input "接髮洗450(102)"
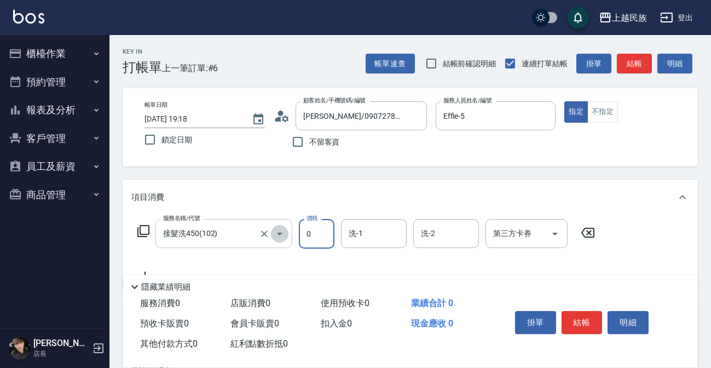
click at [279, 233] on icon "Open" at bounding box center [279, 234] width 5 height 3
type input "0"
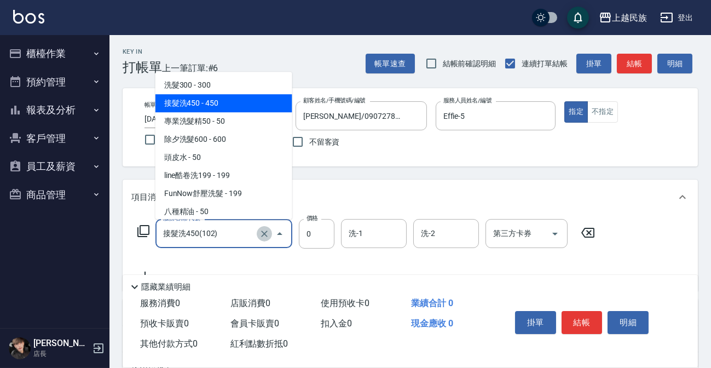
click at [259, 231] on icon "Clear" at bounding box center [264, 233] width 11 height 11
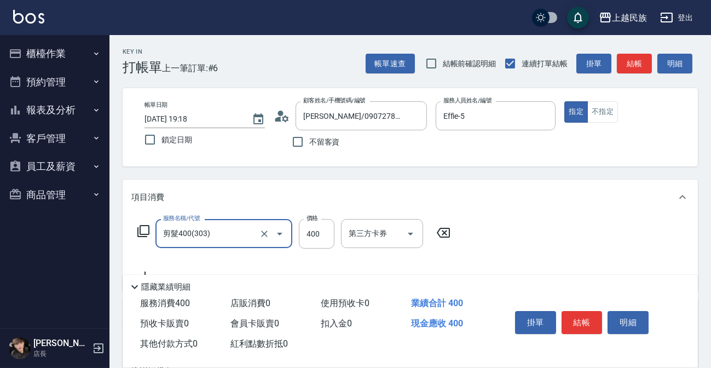
type input "剪髮400(303)"
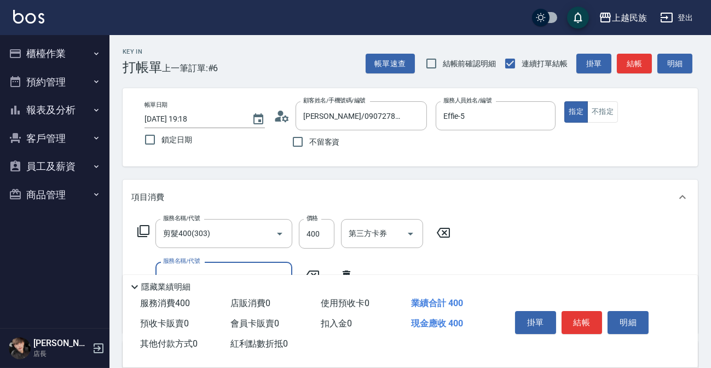
scroll to position [208, 0]
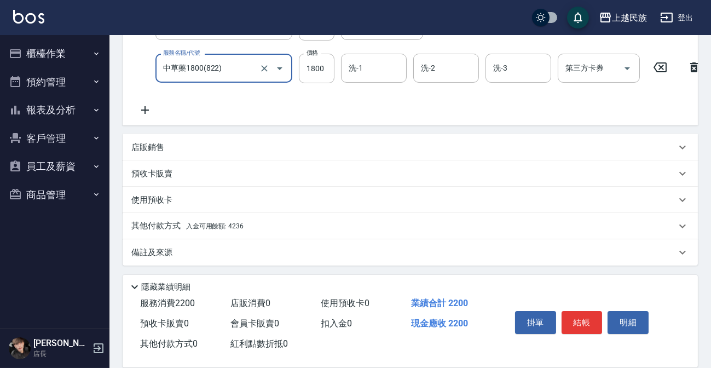
type input "中草藥1800(822)"
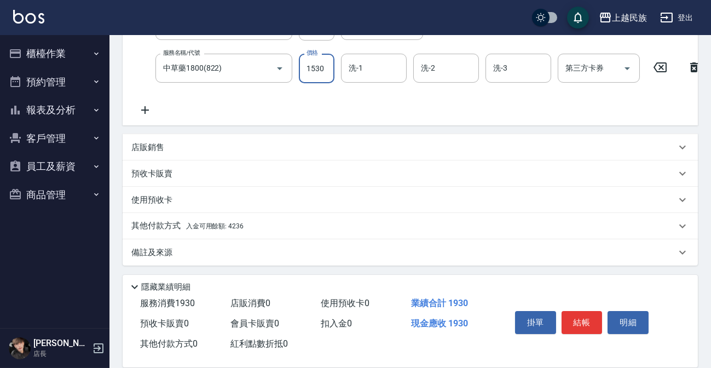
type input "1530"
type input "5"
type input "Effie-5"
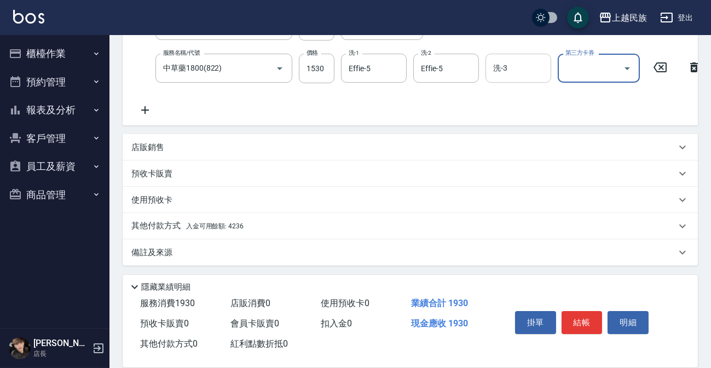
click at [524, 68] on input "洗-3" at bounding box center [519, 68] width 56 height 19
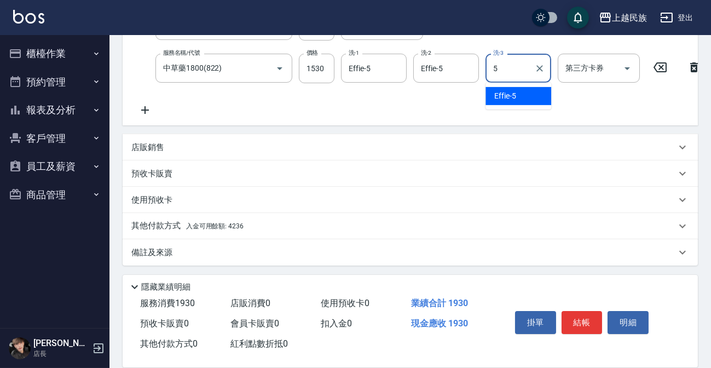
type input "Effie-5"
click at [333, 227] on div "其他付款方式 入金可用餘額: 4236" at bounding box center [411, 226] width 576 height 26
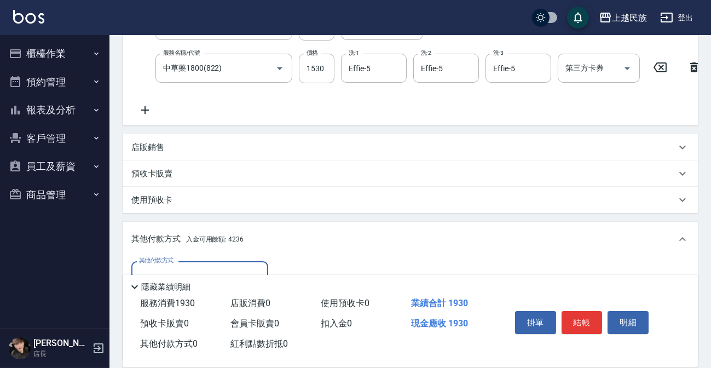
scroll to position [0, 0]
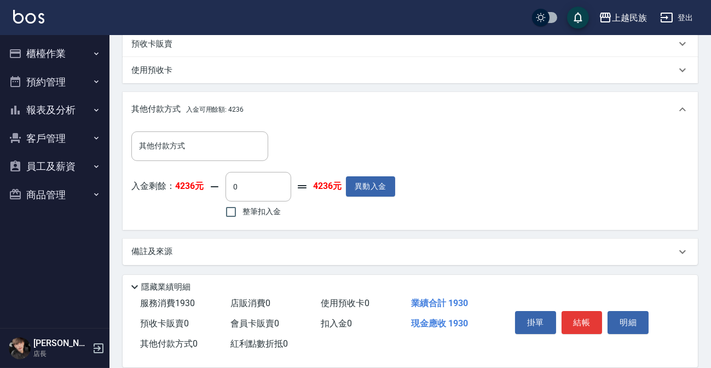
click at [245, 217] on span "整筆扣入金" at bounding box center [262, 212] width 38 height 12
click at [243, 222] on input "整筆扣入金" at bounding box center [231, 211] width 23 height 23
checkbox input "true"
type input "1930"
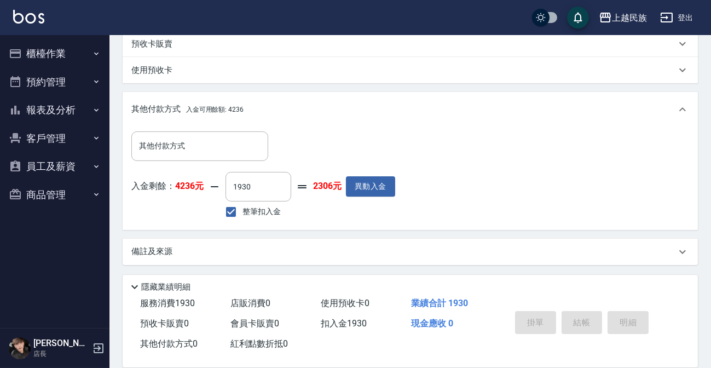
type input "2025/09/10 19:19"
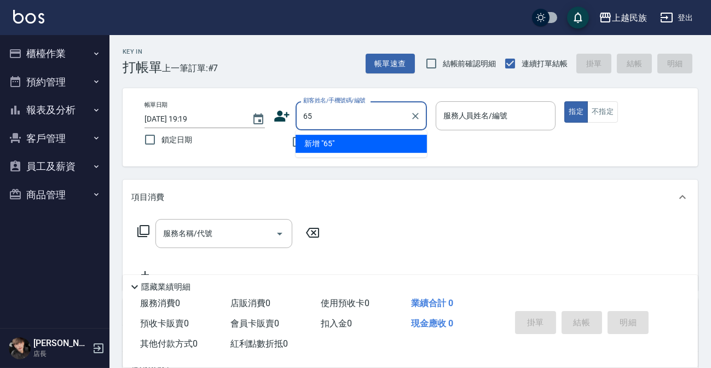
type input "6"
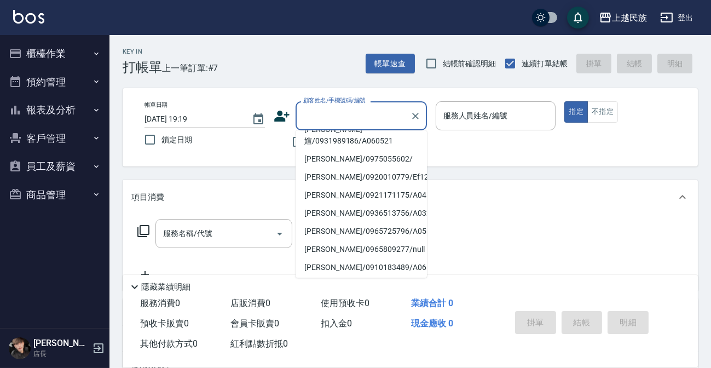
scroll to position [4, 0]
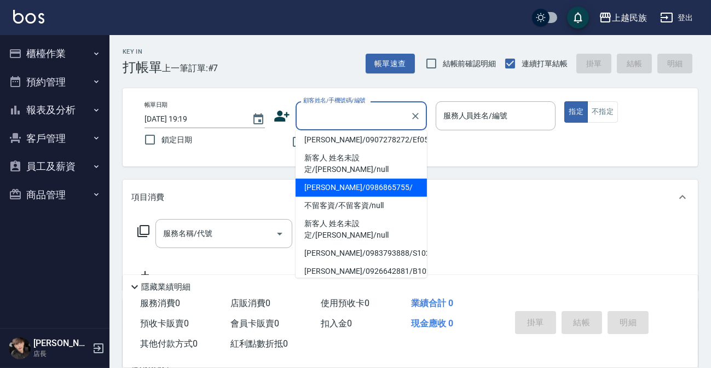
type input "不留客資/不留客資/null"
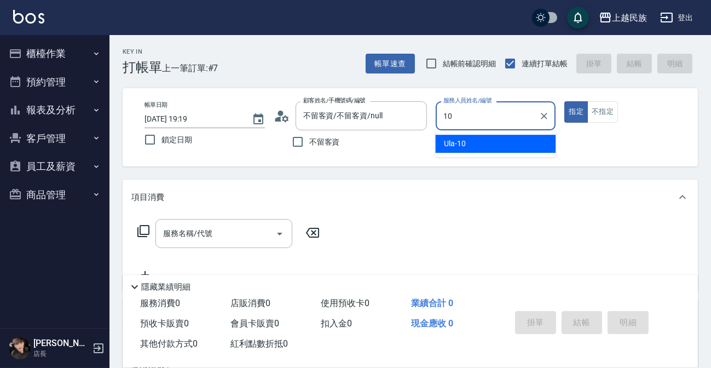
type input "Ula-10"
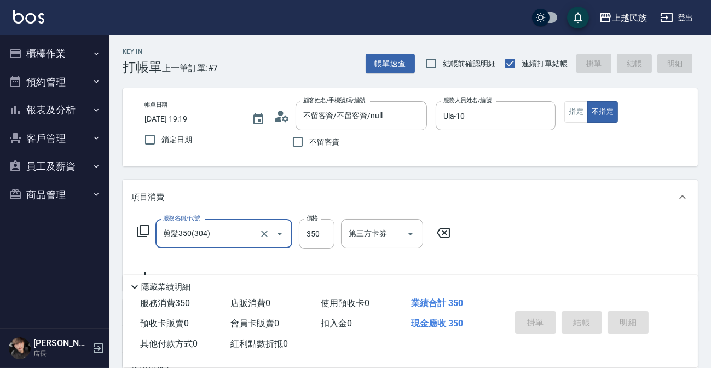
type input "剪髮350(304)"
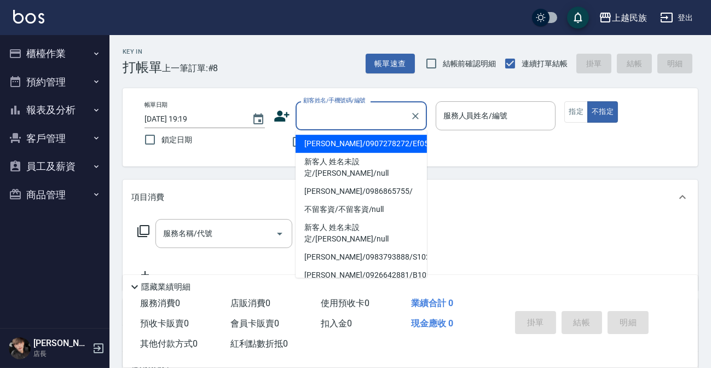
click at [326, 119] on input "顧客姓名/手機號碼/編號" at bounding box center [353, 115] width 105 height 19
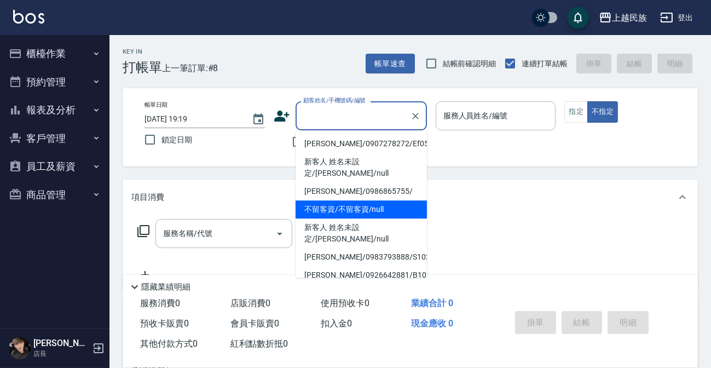
click at [323, 202] on li "不留客資/不留客資/null" at bounding box center [361, 209] width 131 height 18
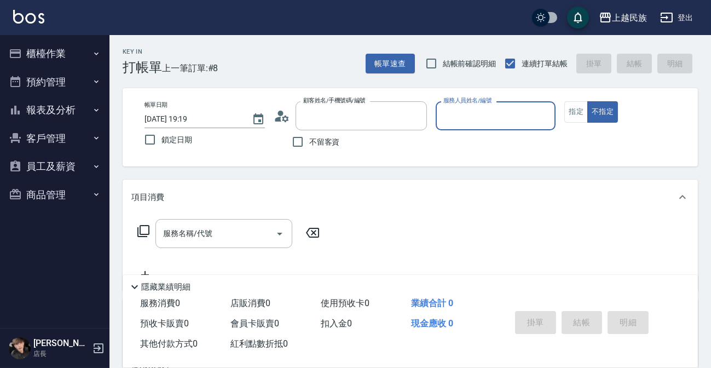
type input "不留客資/不留客資/null"
click at [464, 110] on input "服務人員姓名/編號" at bounding box center [496, 115] width 111 height 19
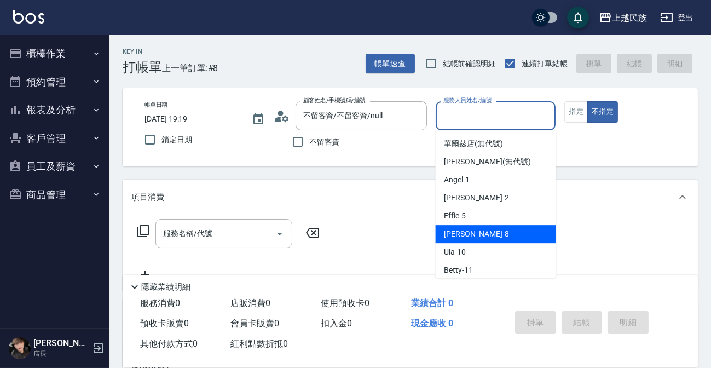
click at [471, 234] on div "Stella -8" at bounding box center [495, 234] width 120 height 18
type input "Stella-8"
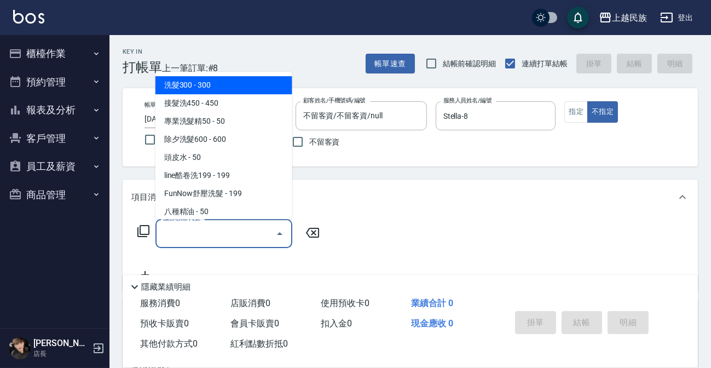
click at [246, 230] on input "服務名稱/代號" at bounding box center [215, 233] width 111 height 19
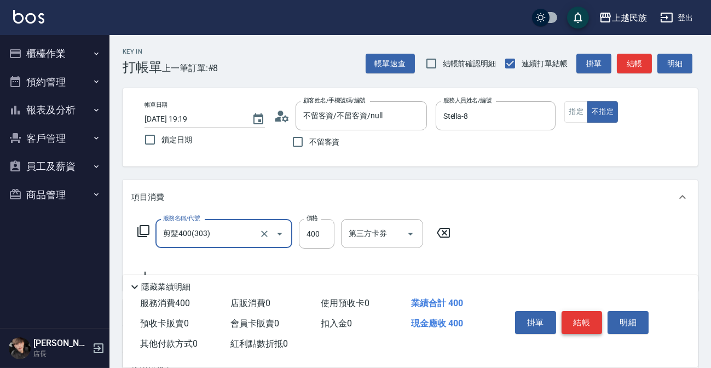
type input "剪髮400(303)"
click at [578, 318] on button "結帳" at bounding box center [582, 322] width 41 height 23
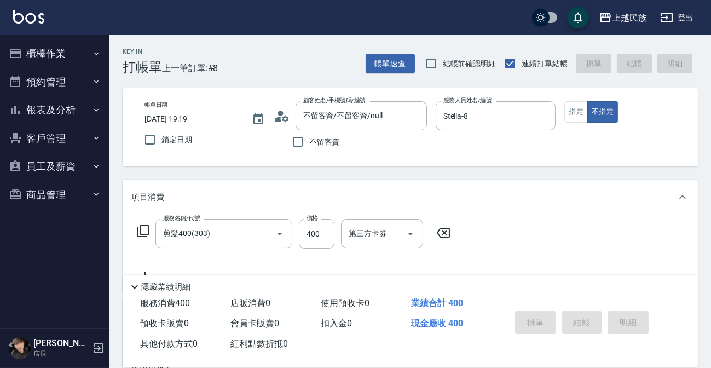
type input "2025/09/10 19:43"
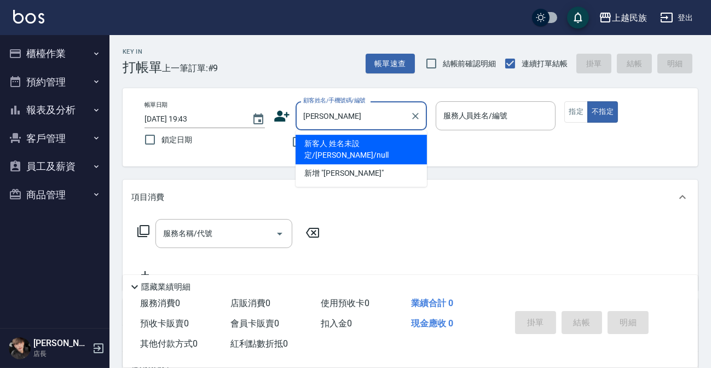
type input "新客人 姓名未設定/魏鈺潔/null"
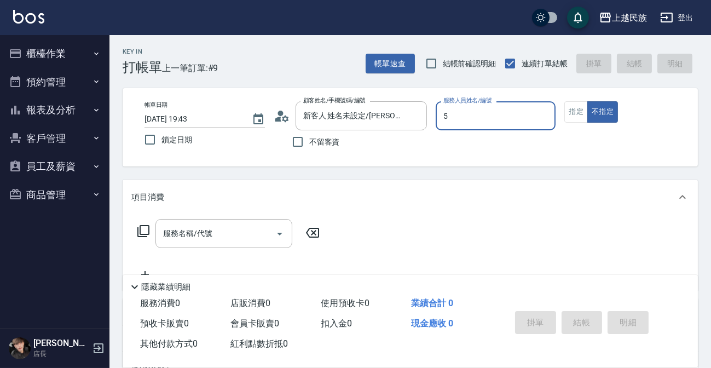
type input "Effie-5"
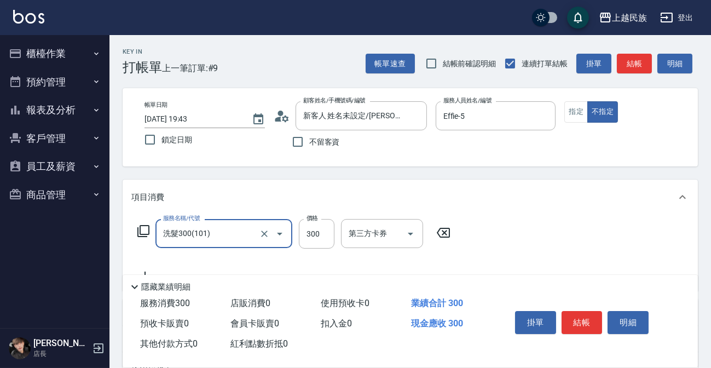
type input "洗髮300(101)"
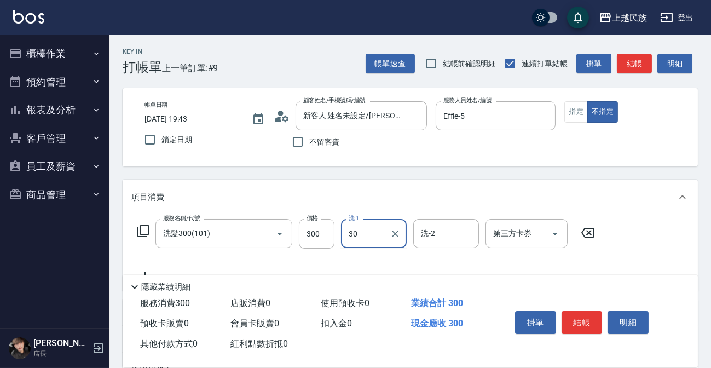
type input "3"
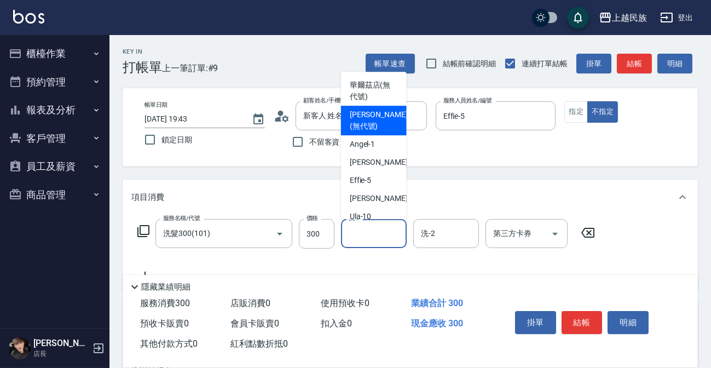
click at [378, 110] on span "石博景 (無代號)" at bounding box center [379, 120] width 58 height 23
type input "石博景(無代號)"
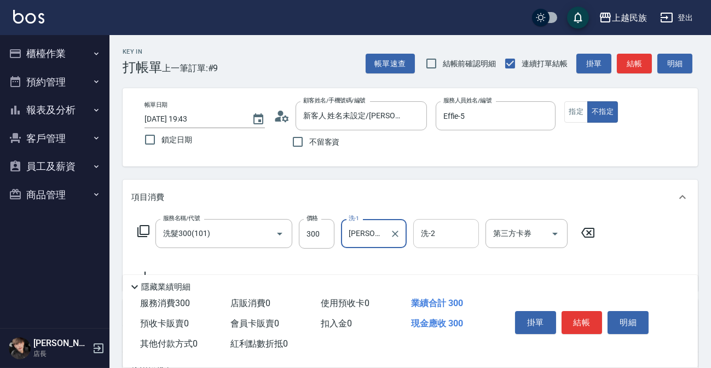
click at [435, 239] on input "洗-2" at bounding box center [446, 233] width 56 height 19
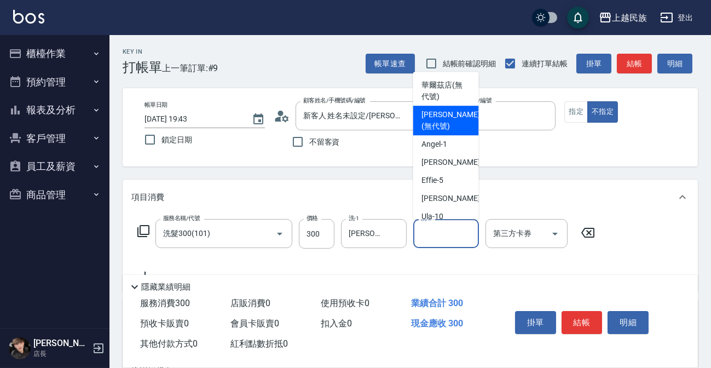
click at [452, 110] on span "石博景 (無代號)" at bounding box center [451, 120] width 58 height 23
type input "石博景(無代號)"
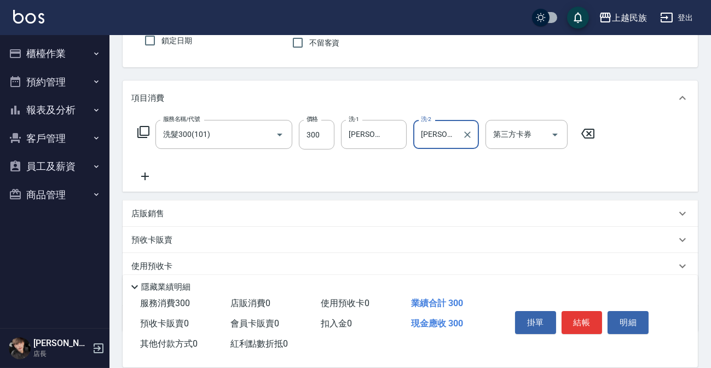
scroll to position [166, 0]
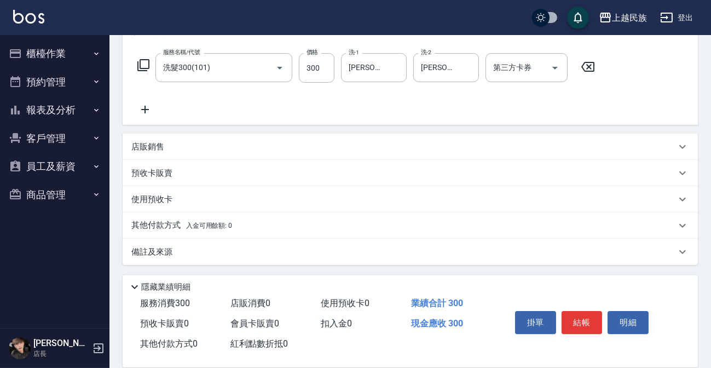
click at [223, 144] on div "店販銷售" at bounding box center [403, 147] width 545 height 12
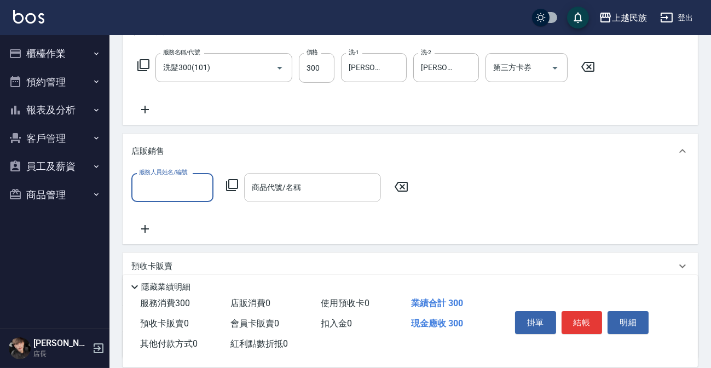
scroll to position [0, 0]
click at [194, 185] on input "服務人員姓名/編號" at bounding box center [172, 187] width 72 height 19
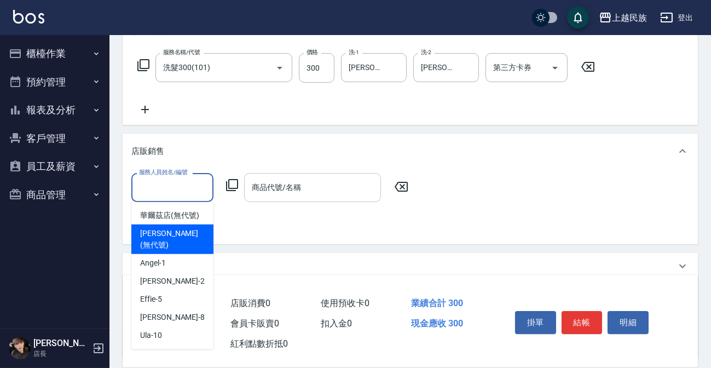
click at [188, 226] on div "石博景 (無代號)" at bounding box center [172, 240] width 82 height 30
type input "石博景(無代號)"
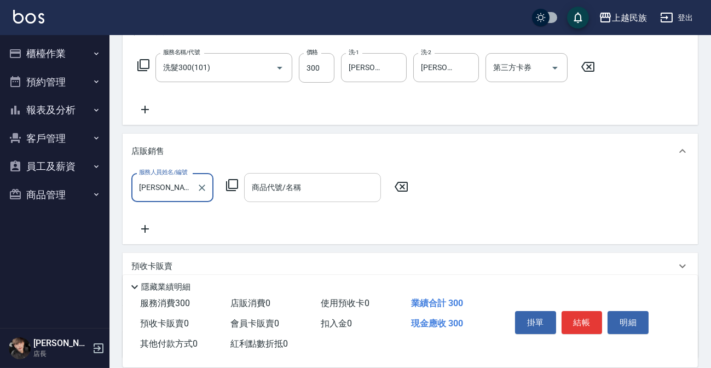
click at [282, 186] on input "商品代號/名稱" at bounding box center [312, 187] width 127 height 19
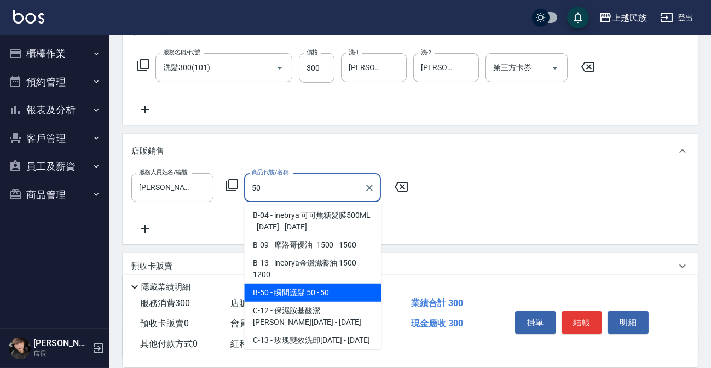
click at [331, 296] on span "B-50 - 瞬間護髮 50 - 50" at bounding box center [312, 293] width 137 height 18
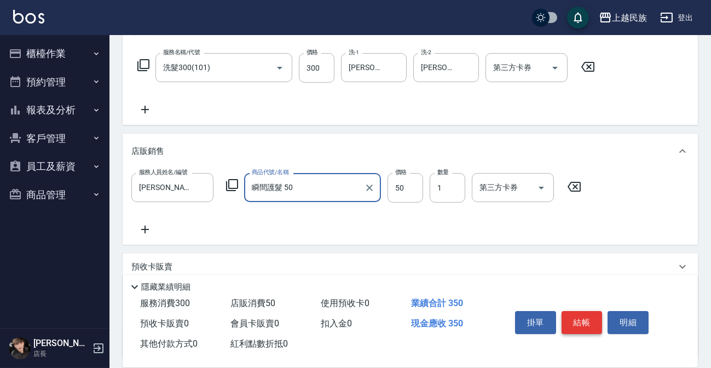
type input "瞬間護髮 50"
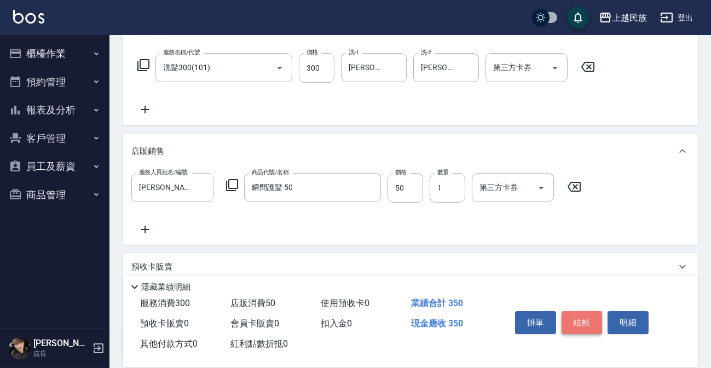
click at [594, 322] on button "結帳" at bounding box center [582, 322] width 41 height 23
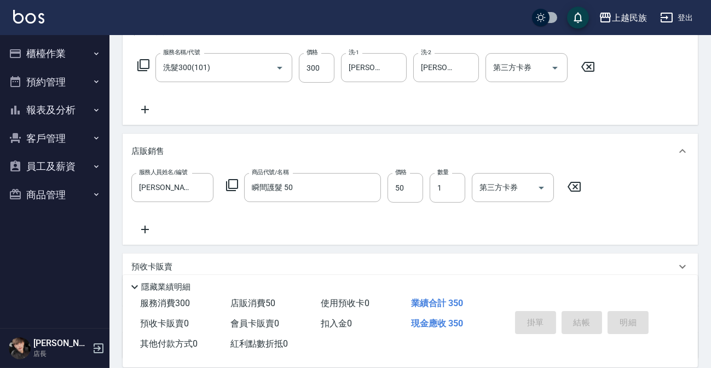
type input "2025/09/10 19:44"
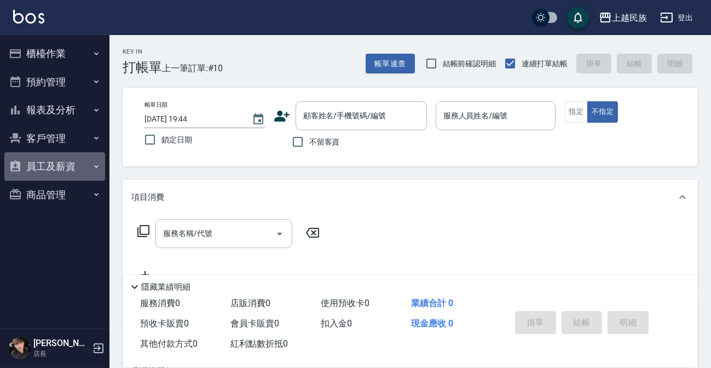
click at [99, 164] on icon "button" at bounding box center [96, 166] width 9 height 9
click at [96, 158] on button "員工及薪資" at bounding box center [54, 166] width 101 height 28
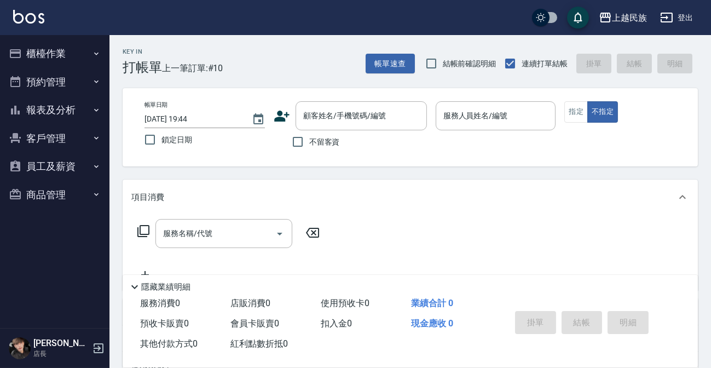
click at [95, 54] on icon "button" at bounding box center [96, 53] width 4 height 3
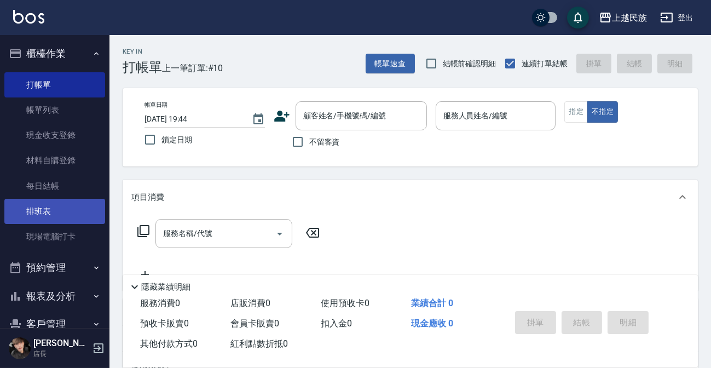
click at [61, 203] on link "排班表" at bounding box center [54, 211] width 101 height 25
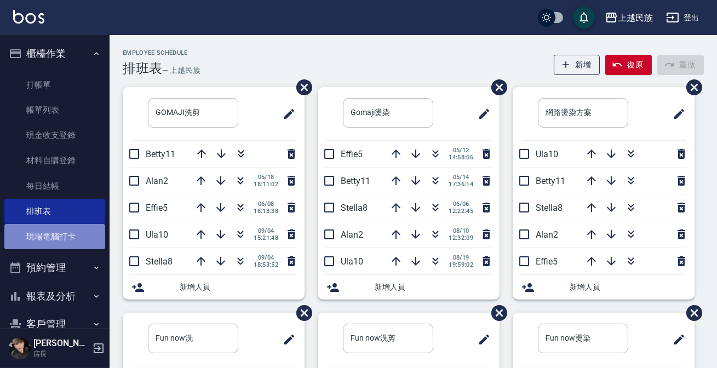
click at [62, 229] on link "現場電腦打卡" at bounding box center [54, 236] width 101 height 25
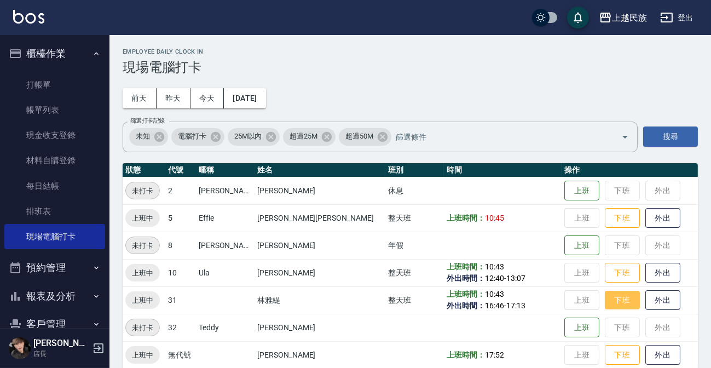
click at [605, 302] on button "下班" at bounding box center [622, 300] width 35 height 19
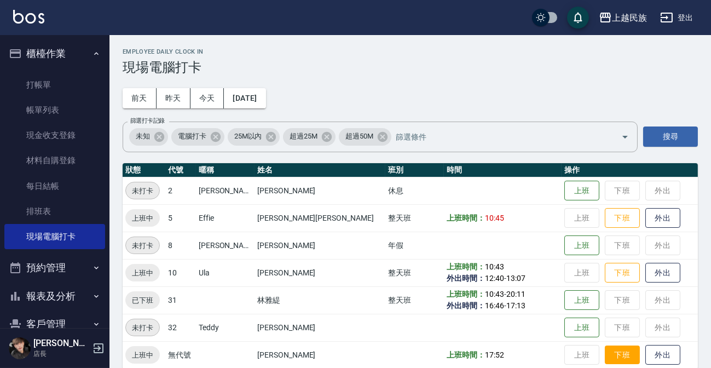
click at [605, 360] on button "下班" at bounding box center [622, 355] width 35 height 19
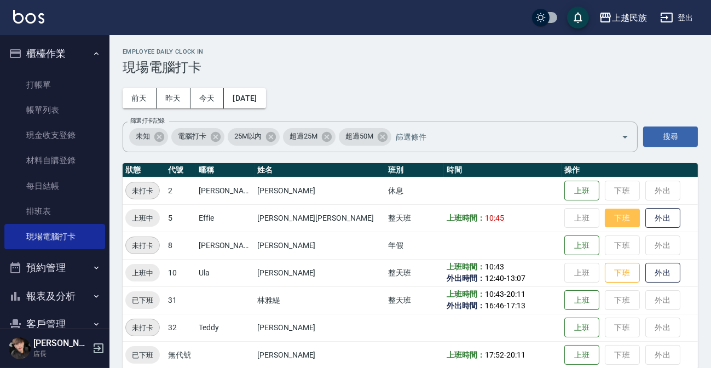
click at [605, 218] on button "下班" at bounding box center [622, 218] width 35 height 19
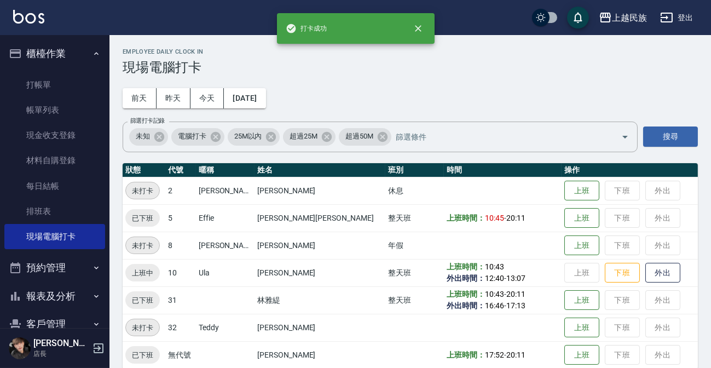
click at [597, 242] on td "上班 下班 外出" at bounding box center [630, 245] width 136 height 27
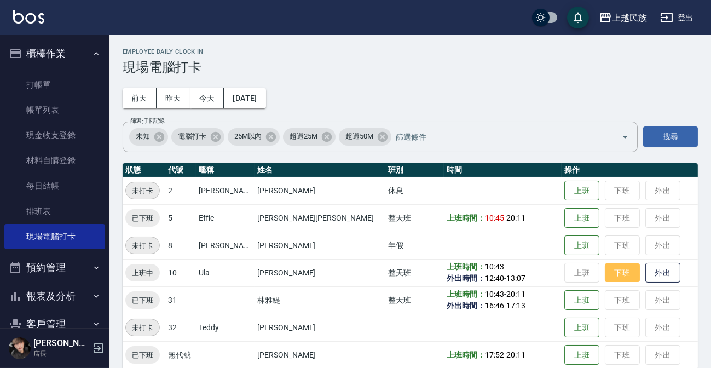
click at [605, 263] on button "下班" at bounding box center [622, 272] width 35 height 19
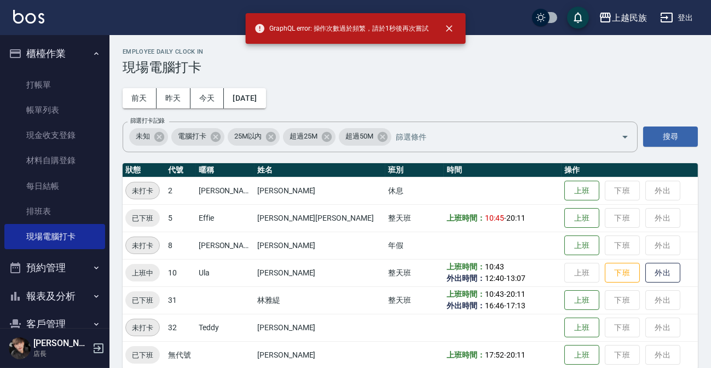
click at [593, 261] on td "上班 下班 外出" at bounding box center [630, 272] width 136 height 27
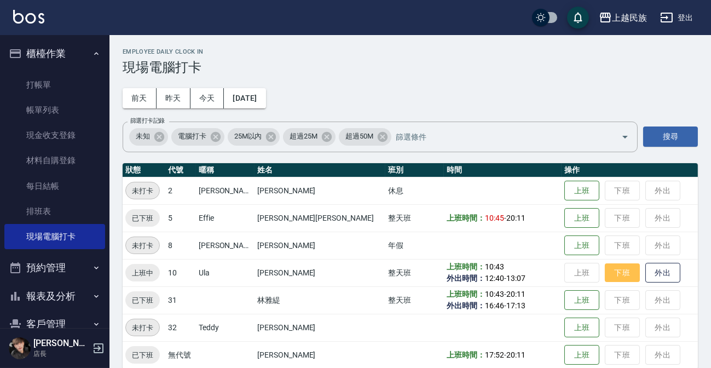
click at [605, 265] on button "下班" at bounding box center [622, 272] width 35 height 19
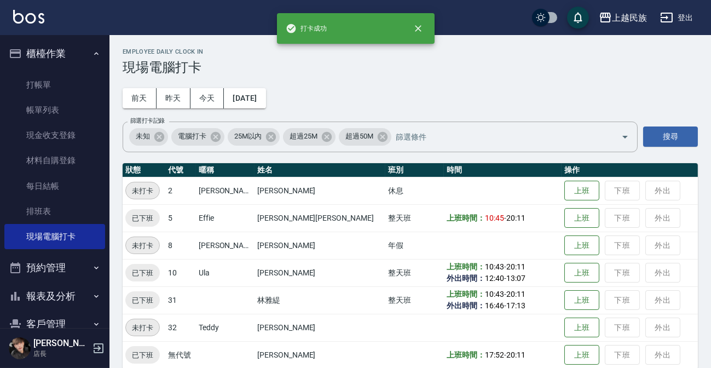
click at [593, 249] on td "上班 下班 外出" at bounding box center [630, 245] width 136 height 27
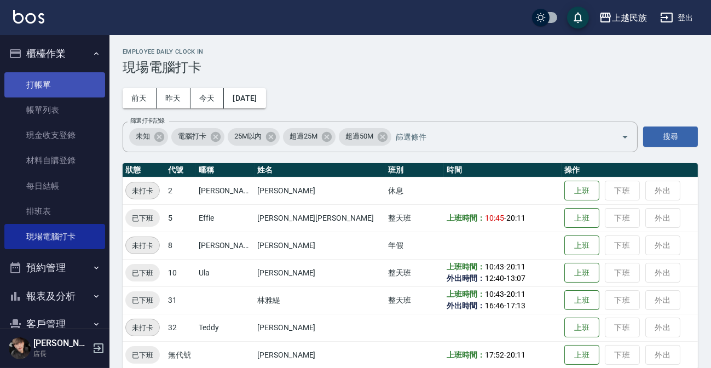
click at [76, 79] on link "打帳單" at bounding box center [54, 84] width 101 height 25
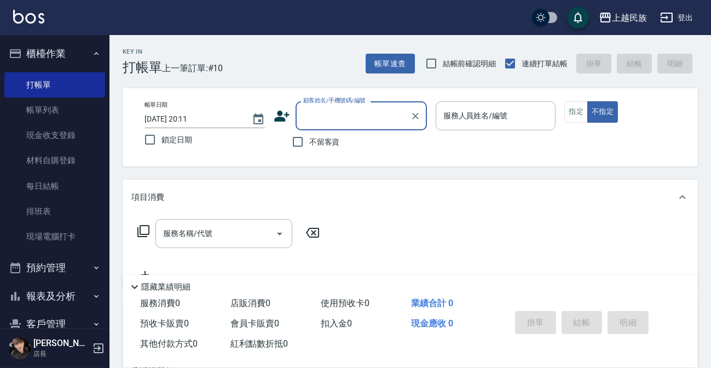
click at [371, 117] on input "顧客姓名/手機號碼/編號" at bounding box center [353, 115] width 105 height 19
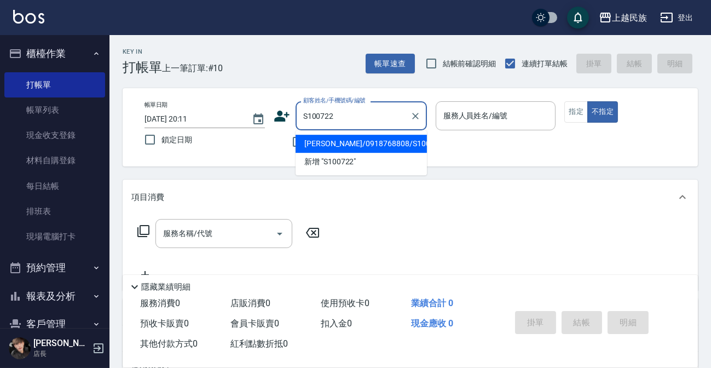
type input "黃怡雯/0918768808/S100722"
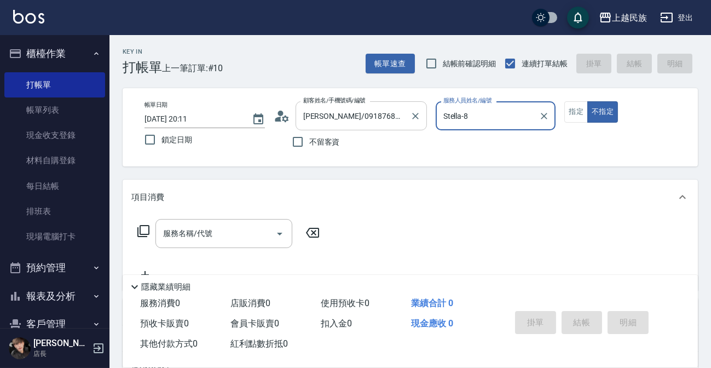
type input "Stella-8"
click at [588, 101] on button "不指定" at bounding box center [603, 111] width 31 height 21
type button "false"
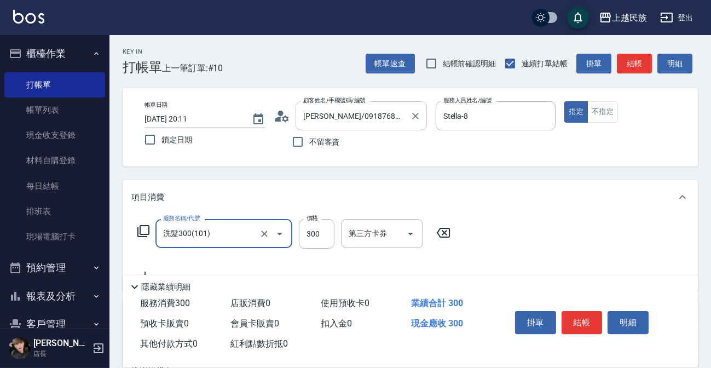
type input "洗髮300(101)"
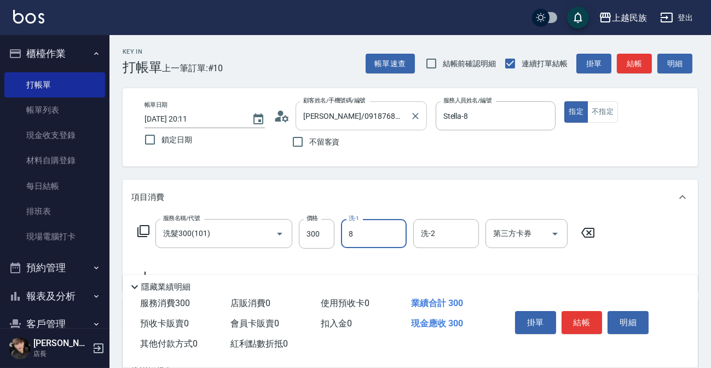
type input "8"
type input "Stella-8"
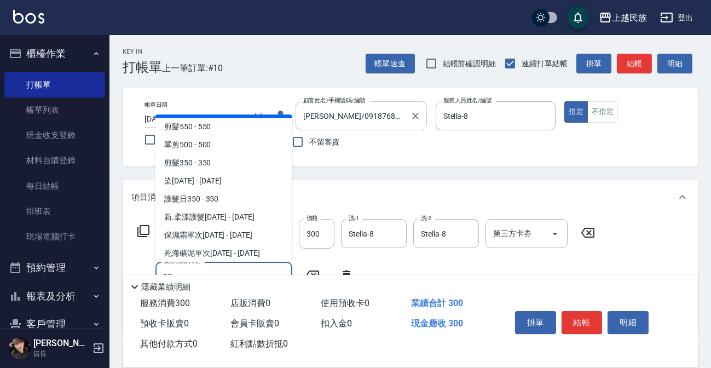
scroll to position [112, 0]
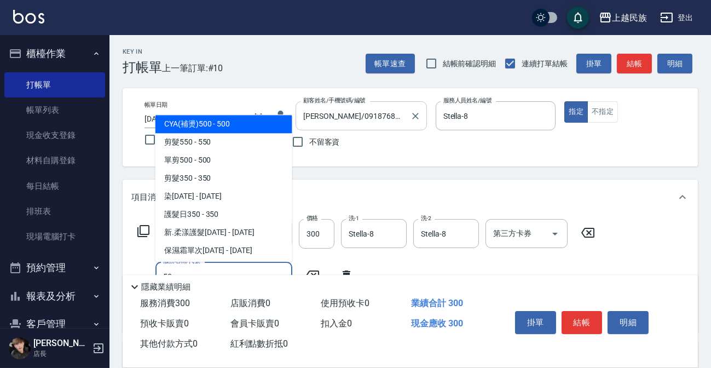
type input "CYA(補燙)500(223)"
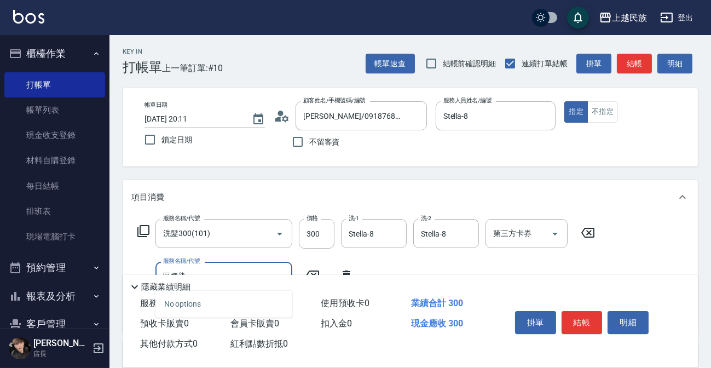
scroll to position [208, 0]
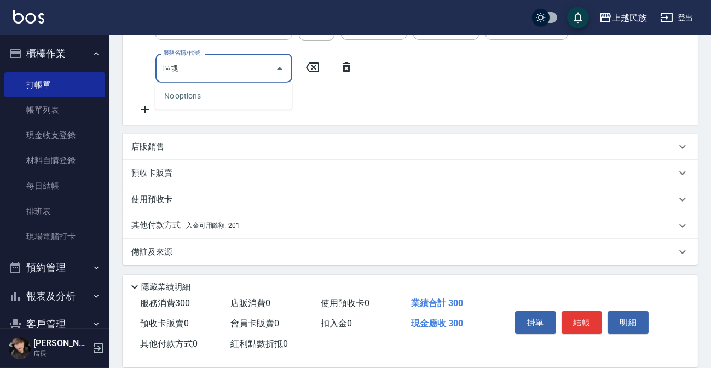
type input "區"
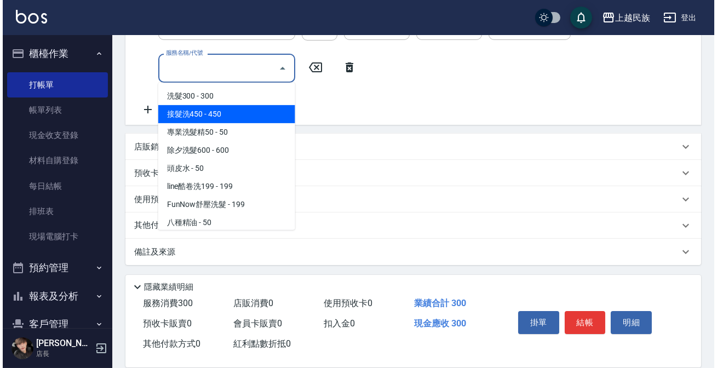
scroll to position [9, 0]
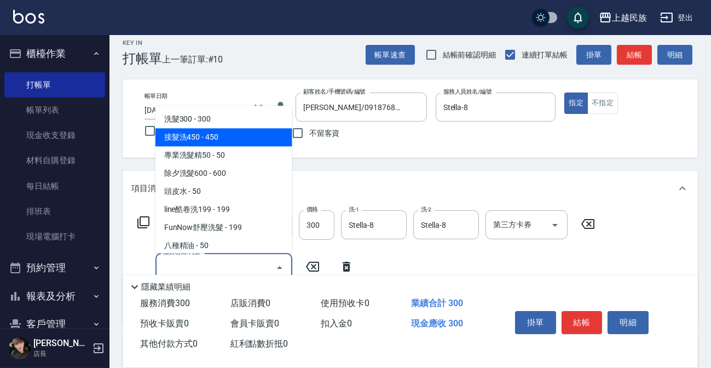
click at [142, 221] on icon at bounding box center [143, 222] width 13 height 13
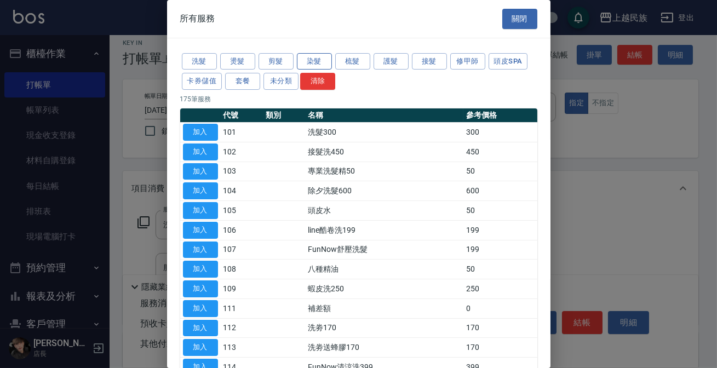
drag, startPoint x: 292, startPoint y: 56, endPoint x: 313, endPoint y: 56, distance: 20.8
click at [300, 56] on div "洗髮 燙髮 剪髮 染髮 梳髮 護髮 接髮 修甲師 頭皮SPA 卡券儲值 套餐 未分類 清除" at bounding box center [358, 71] width 357 height 41
click at [313, 56] on button "染髮" at bounding box center [314, 61] width 35 height 17
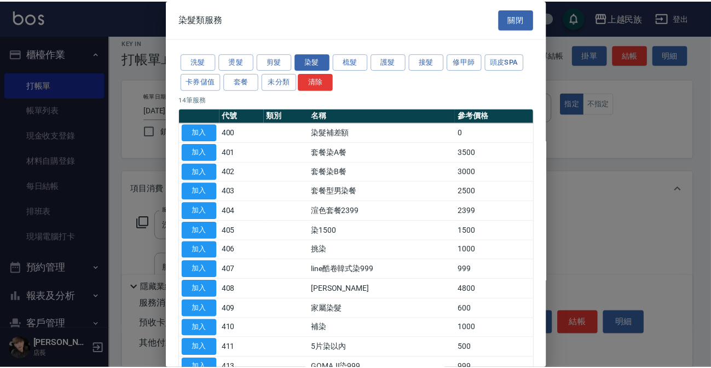
scroll to position [49, 0]
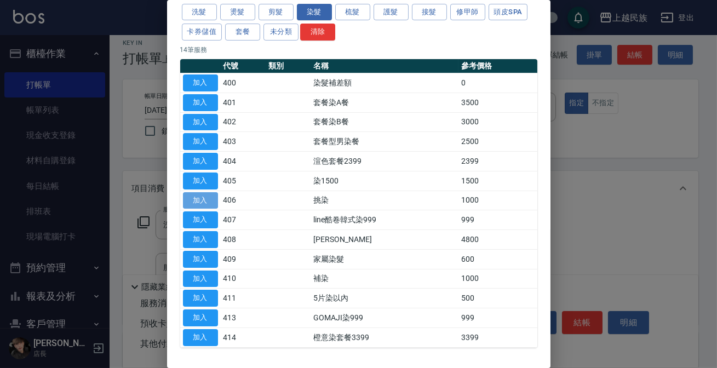
click at [214, 197] on button "加入" at bounding box center [200, 200] width 35 height 17
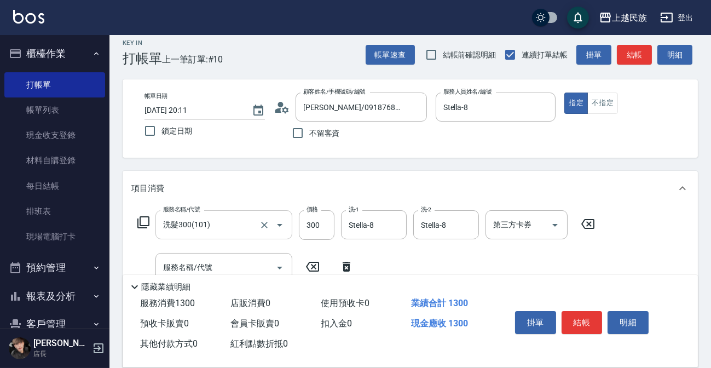
scroll to position [158, 0]
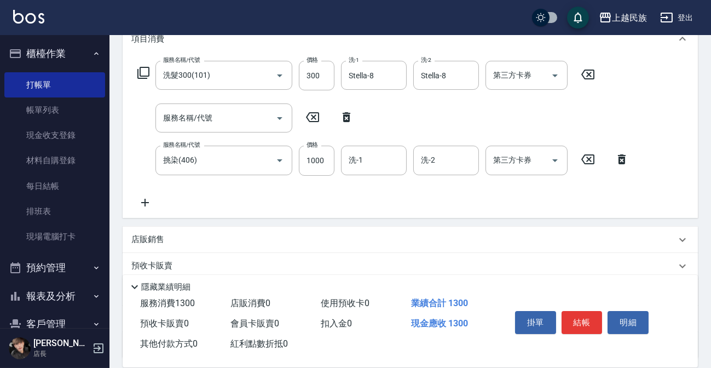
click at [337, 114] on icon at bounding box center [346, 117] width 27 height 13
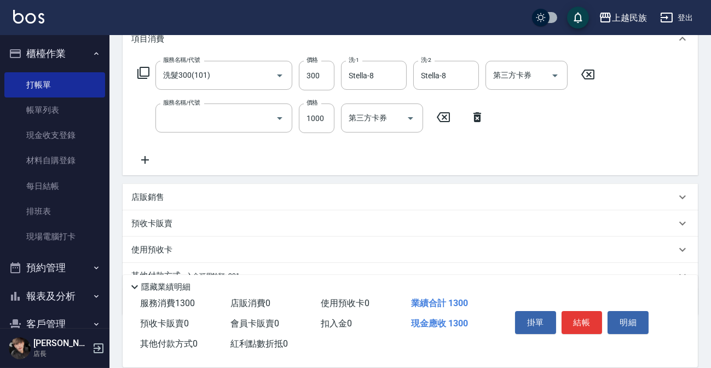
type input "挑染(406)"
click at [308, 120] on input "1000" at bounding box center [317, 119] width 36 height 30
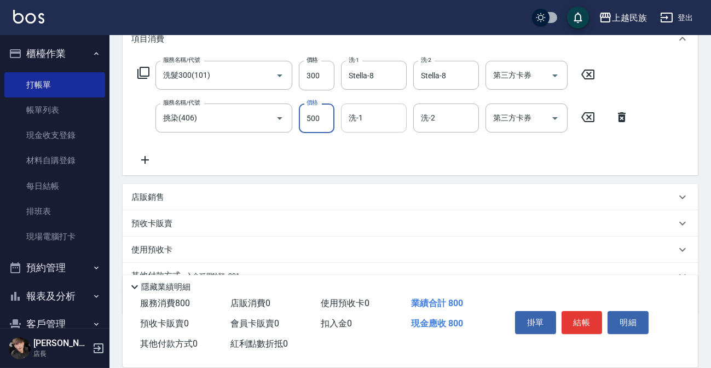
type input "500"
click at [361, 125] on input "洗-1" at bounding box center [374, 117] width 56 height 19
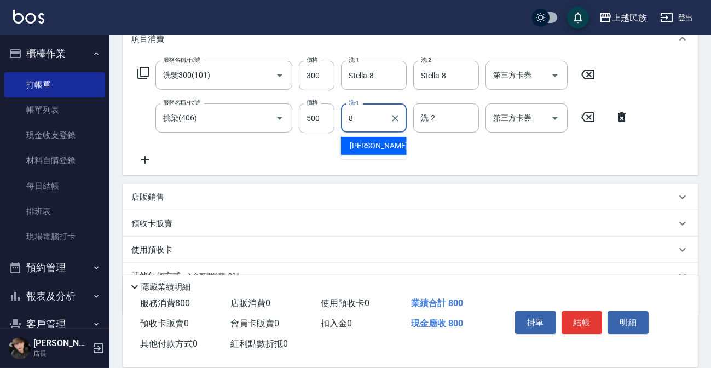
type input "Stella-8"
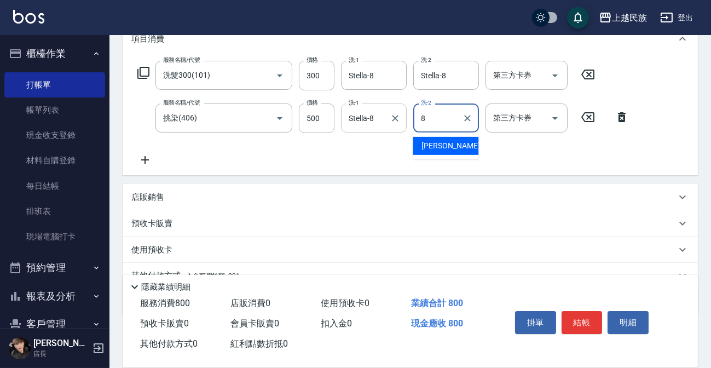
type input "Stella-8"
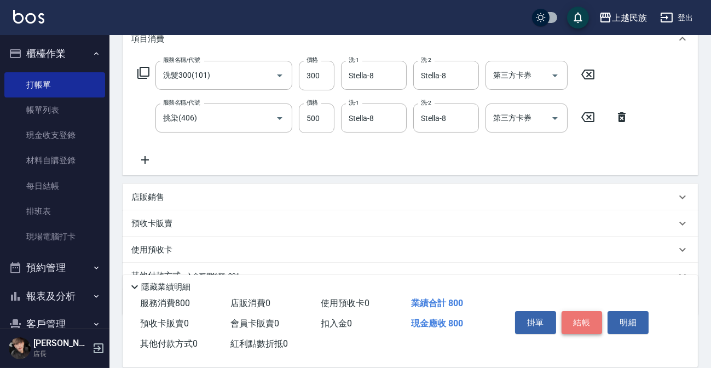
click at [581, 320] on button "結帳" at bounding box center [582, 322] width 41 height 23
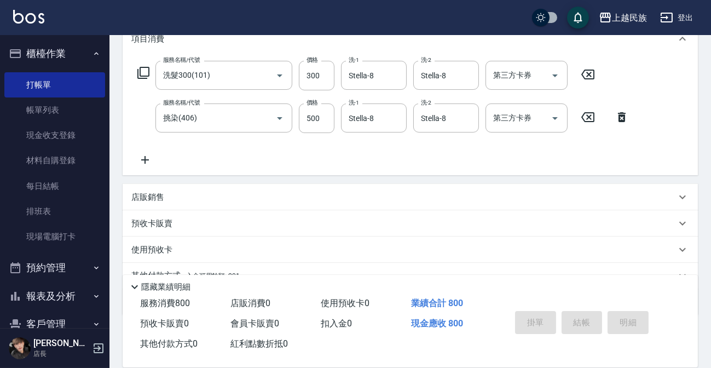
type input "2025/09/10 20:12"
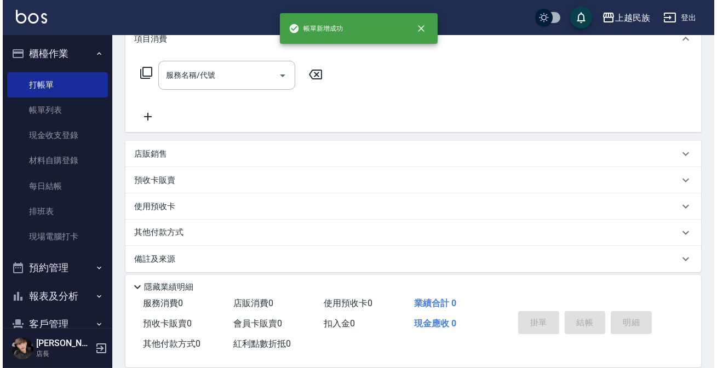
scroll to position [0, 0]
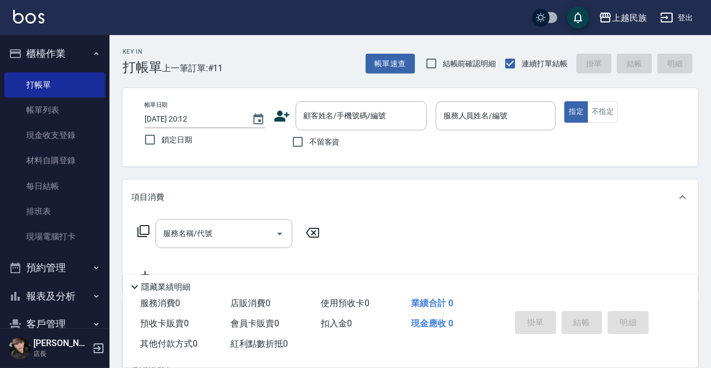
drag, startPoint x: 0, startPoint y: 387, endPoint x: 527, endPoint y: 220, distance: 553.4
click at [527, 220] on div "服務名稱/代號 服務名稱/代號" at bounding box center [411, 253] width 576 height 76
click at [60, 44] on button "櫃檯作業" at bounding box center [54, 53] width 101 height 28
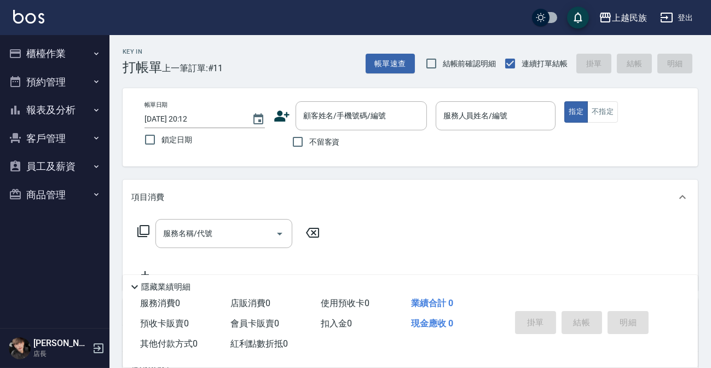
click at [69, 110] on button "報表及分析" at bounding box center [54, 110] width 101 height 28
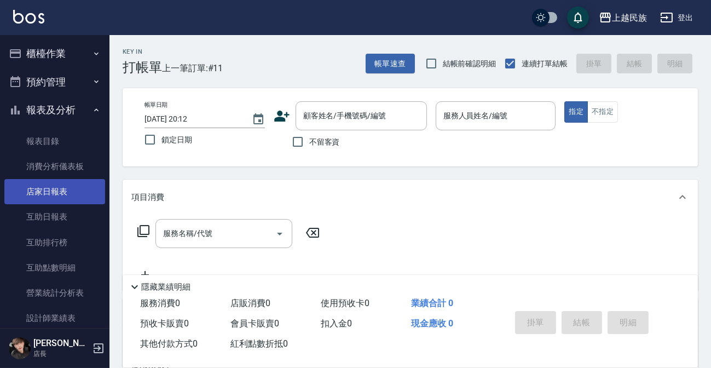
click at [64, 191] on link "店家日報表" at bounding box center [54, 191] width 101 height 25
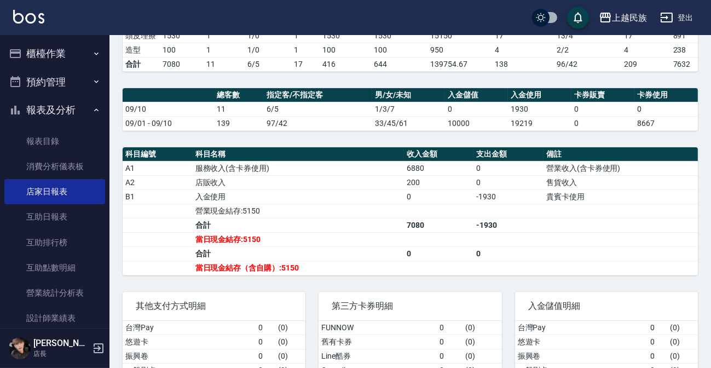
scroll to position [299, 0]
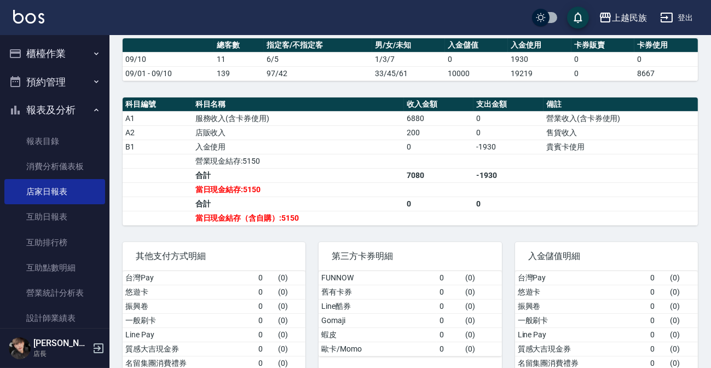
click at [67, 44] on button "櫃檯作業" at bounding box center [54, 53] width 101 height 28
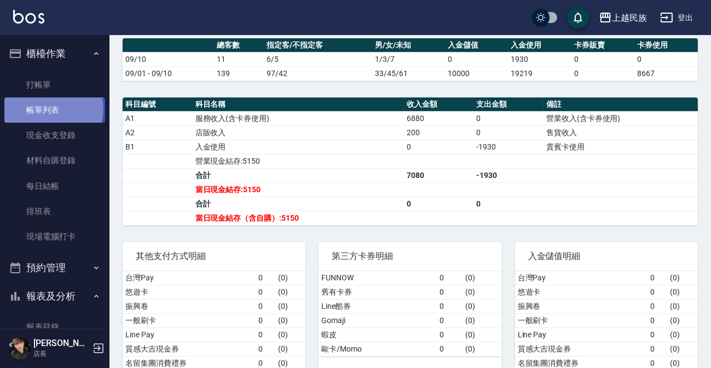
click at [53, 110] on link "帳單列表" at bounding box center [54, 109] width 101 height 25
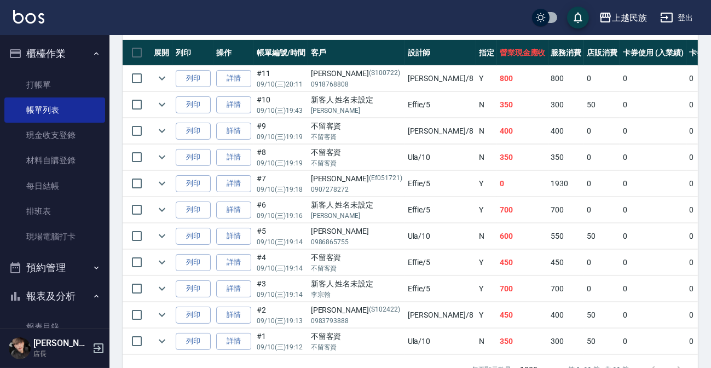
scroll to position [335, 0]
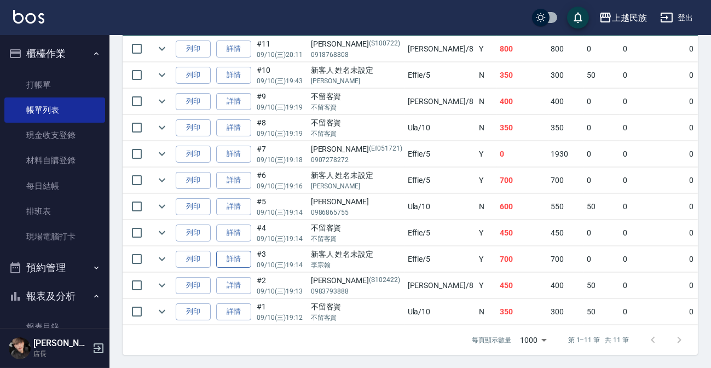
click at [234, 251] on link "詳情" at bounding box center [233, 259] width 35 height 17
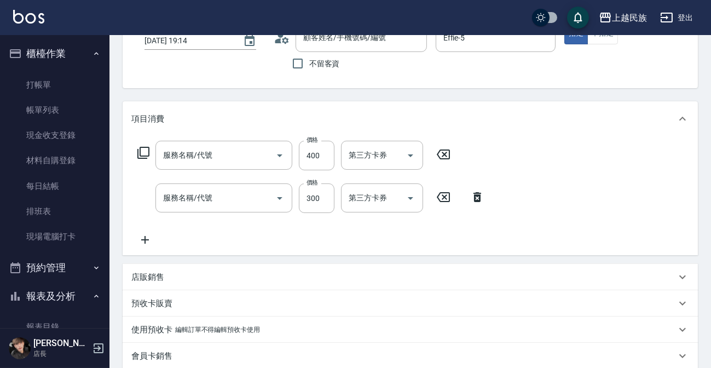
type input "2025/09/10 19:14"
type input "Effie-5"
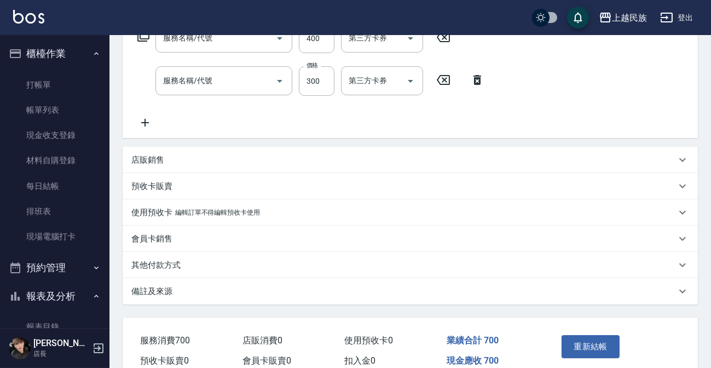
type input "剪髮400(303)"
type input "洗髮300(101)"
type input "新客人 姓名未設定/李宗翰/null"
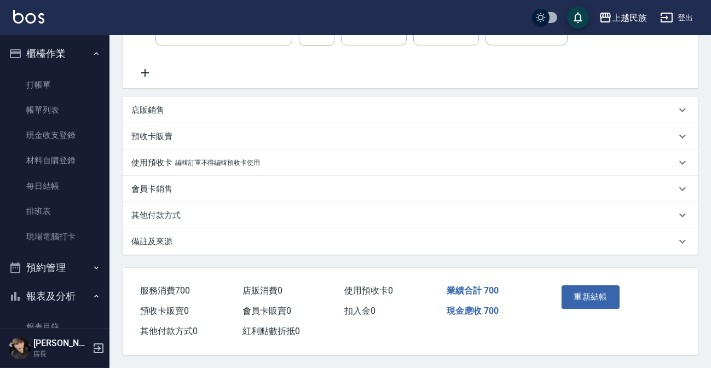
click at [177, 217] on p "其他付款方式" at bounding box center [155, 216] width 49 height 12
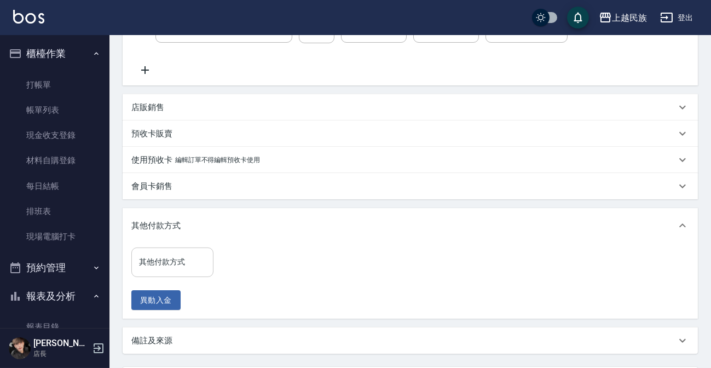
click at [180, 268] on input "其他付款方式" at bounding box center [172, 261] width 72 height 19
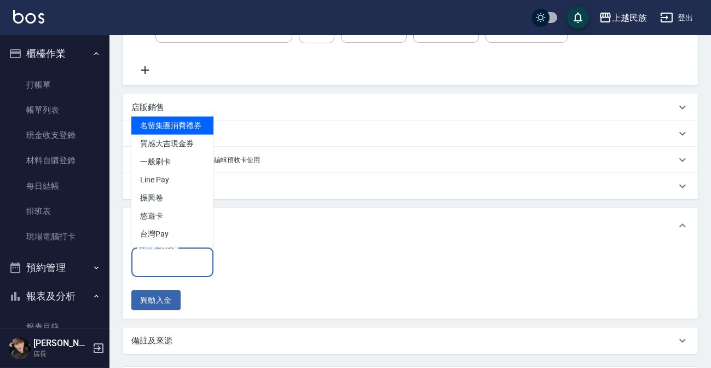
scroll to position [348, 0]
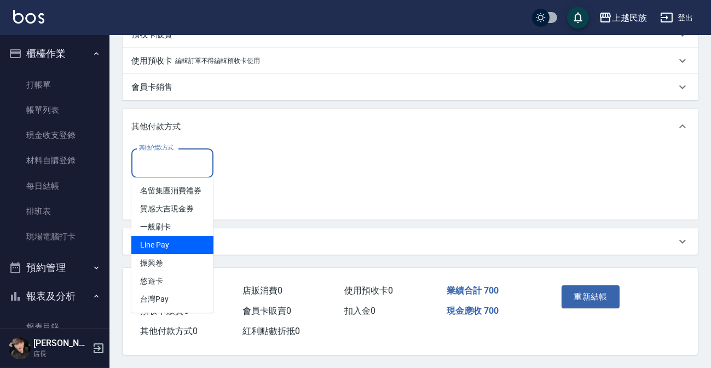
click at [176, 245] on span "Line Pay" at bounding box center [172, 245] width 82 height 18
type input "Line Pay"
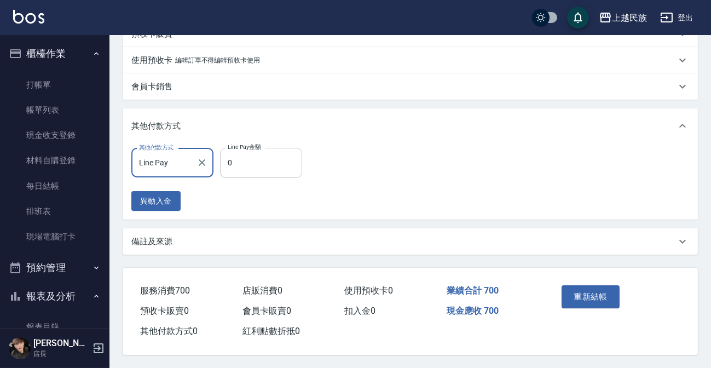
click at [269, 163] on input "0" at bounding box center [261, 163] width 82 height 30
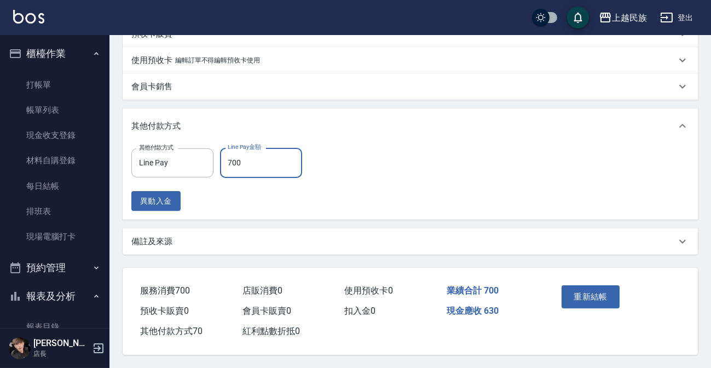
type input "700"
click at [602, 291] on button "重新結帳" at bounding box center [591, 296] width 58 height 23
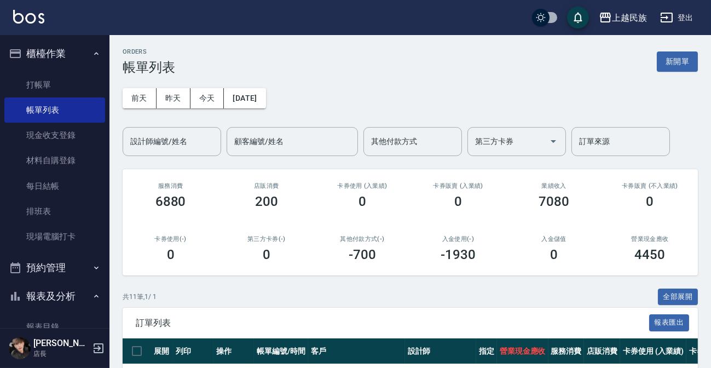
click at [82, 52] on button "櫃檯作業" at bounding box center [54, 53] width 101 height 28
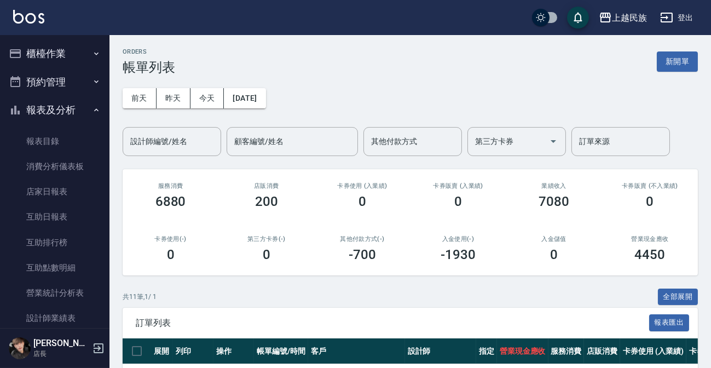
click at [82, 52] on button "櫃檯作業" at bounding box center [54, 53] width 101 height 28
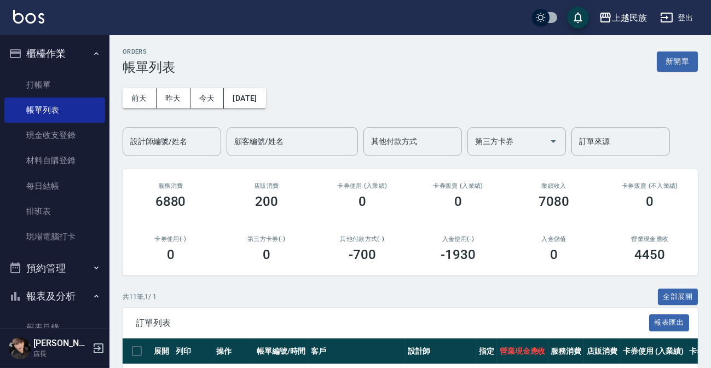
click at [82, 52] on button "櫃檯作業" at bounding box center [54, 53] width 101 height 28
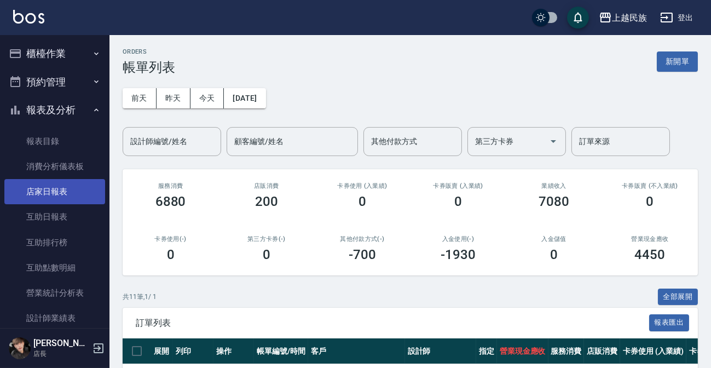
click at [60, 190] on link "店家日報表" at bounding box center [54, 191] width 101 height 25
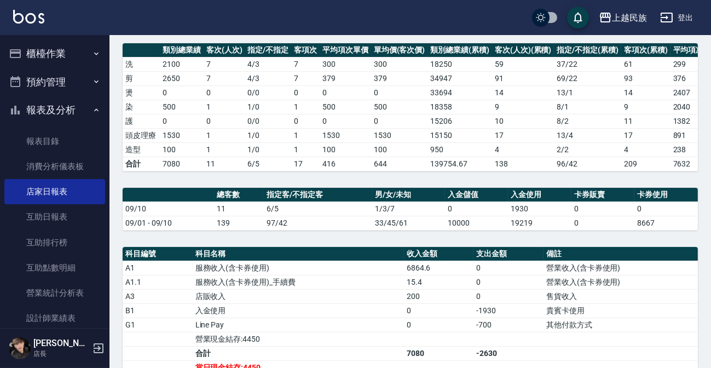
scroll to position [249, 0]
